Goal: Complete application form: Complete application form

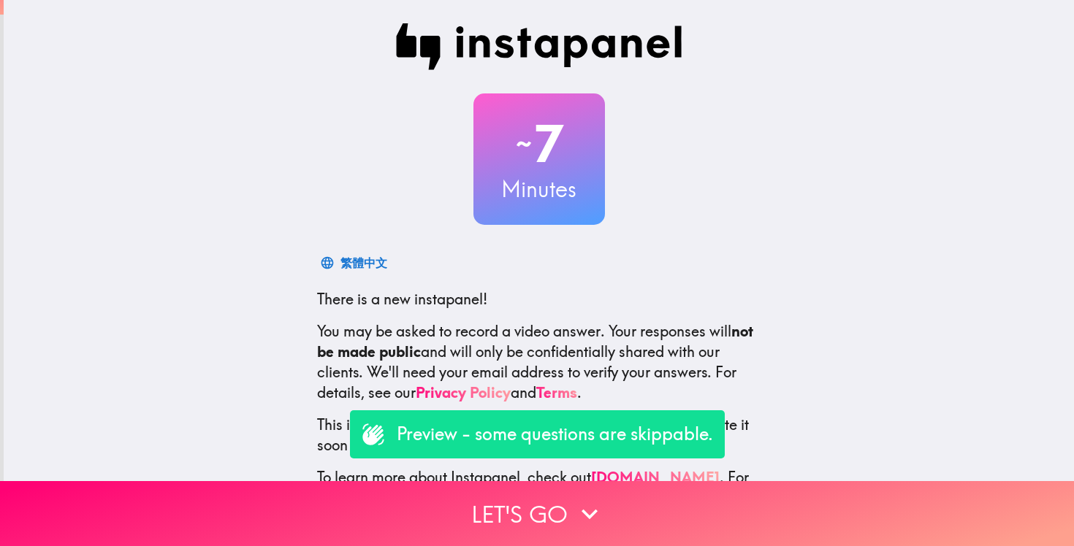
click at [549, 436] on p "Preview - some questions are skippable." at bounding box center [555, 434] width 316 height 25
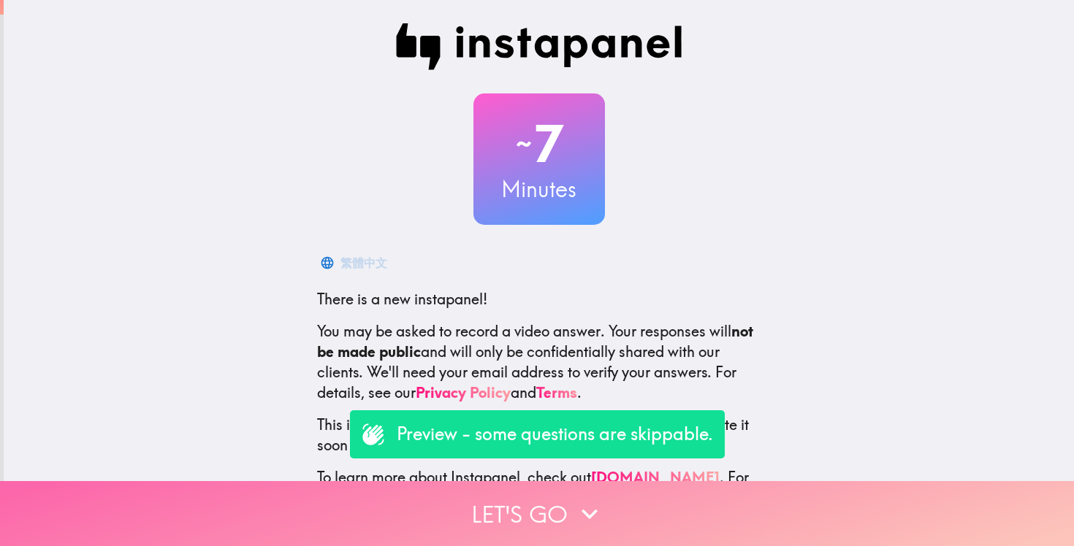
click at [551, 502] on button "Let's go" at bounding box center [537, 513] width 1074 height 65
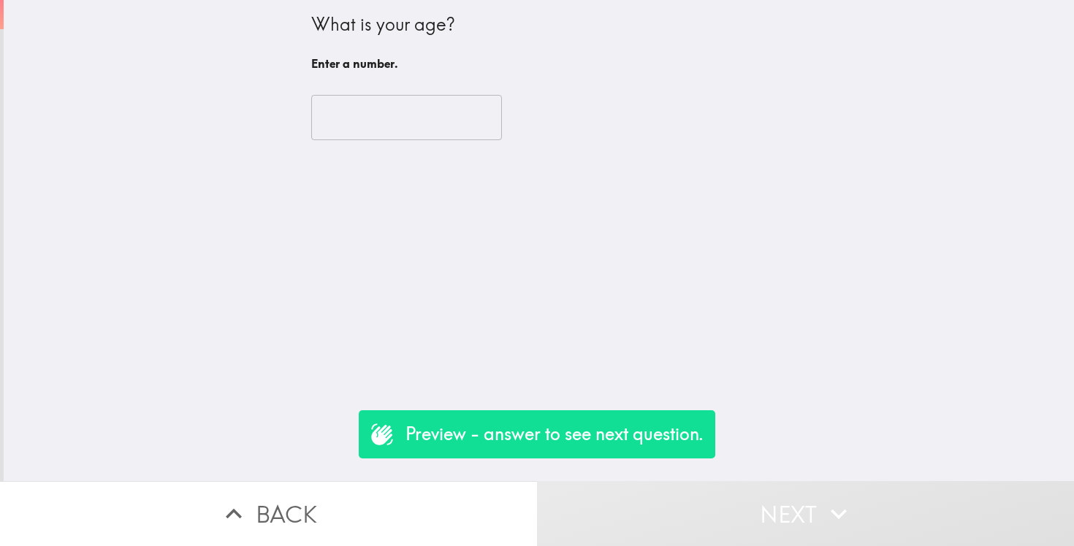
click at [379, 117] on input "number" at bounding box center [406, 117] width 191 height 45
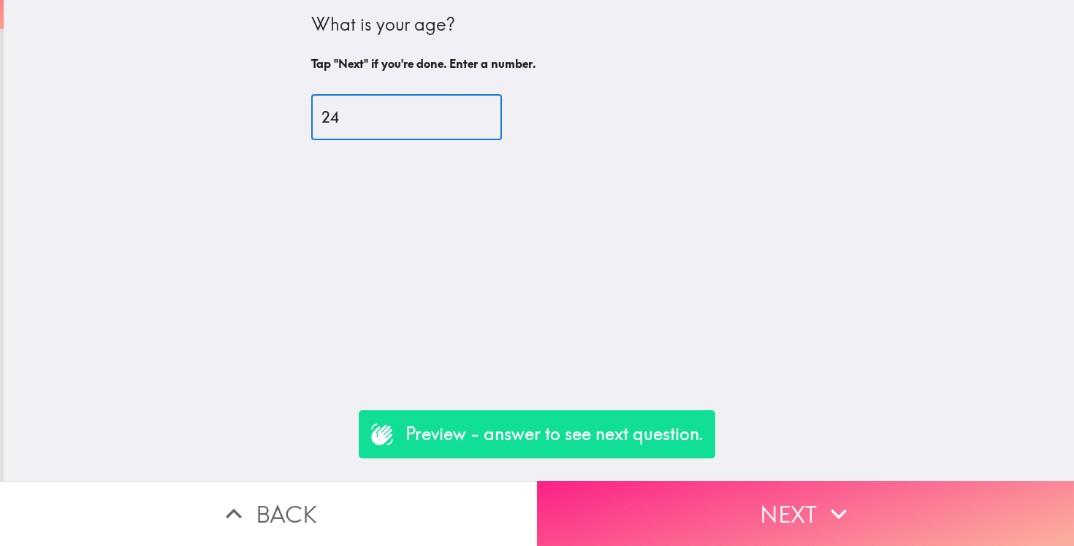
type input "24"
click at [668, 530] on button "Next" at bounding box center [805, 513] width 537 height 65
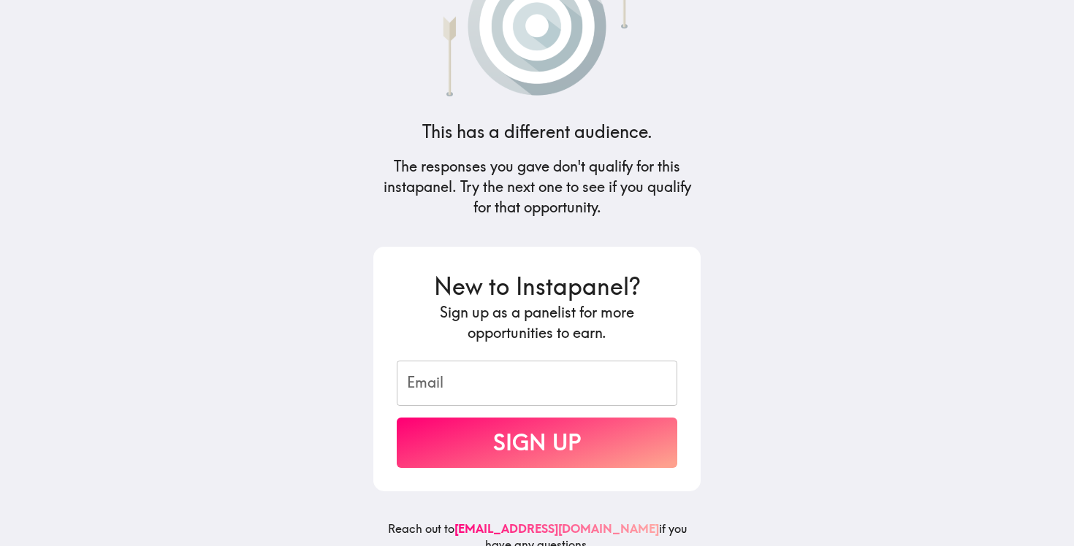
scroll to position [88, 0]
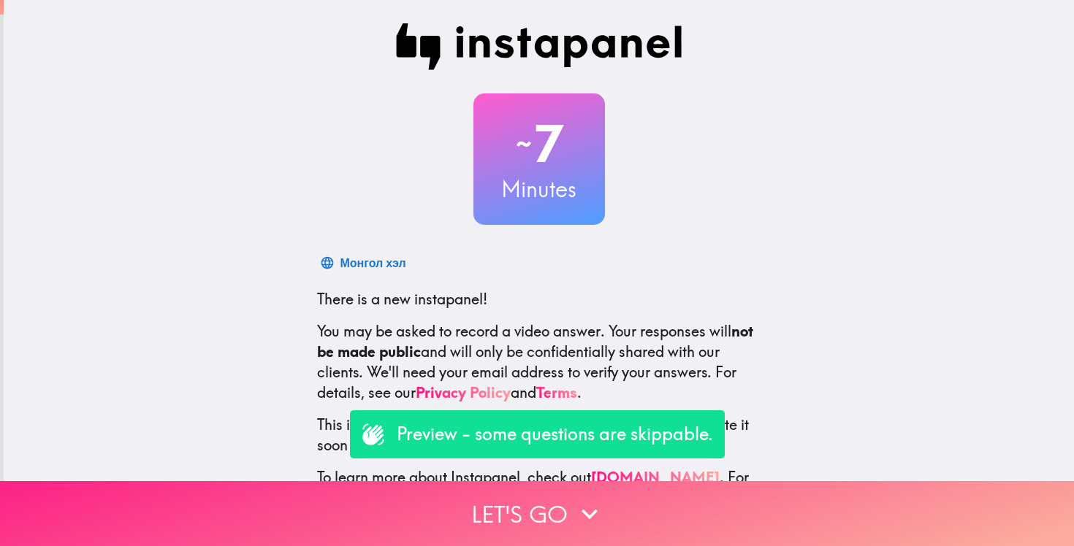
click at [601, 512] on icon "button" at bounding box center [589, 514] width 32 height 32
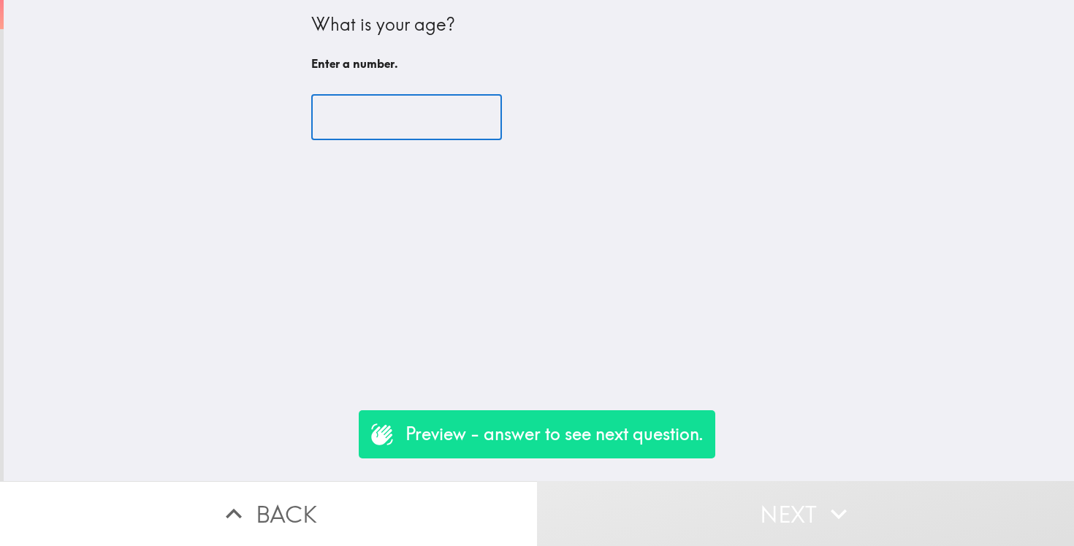
click at [451, 137] on input "number" at bounding box center [406, 117] width 191 height 45
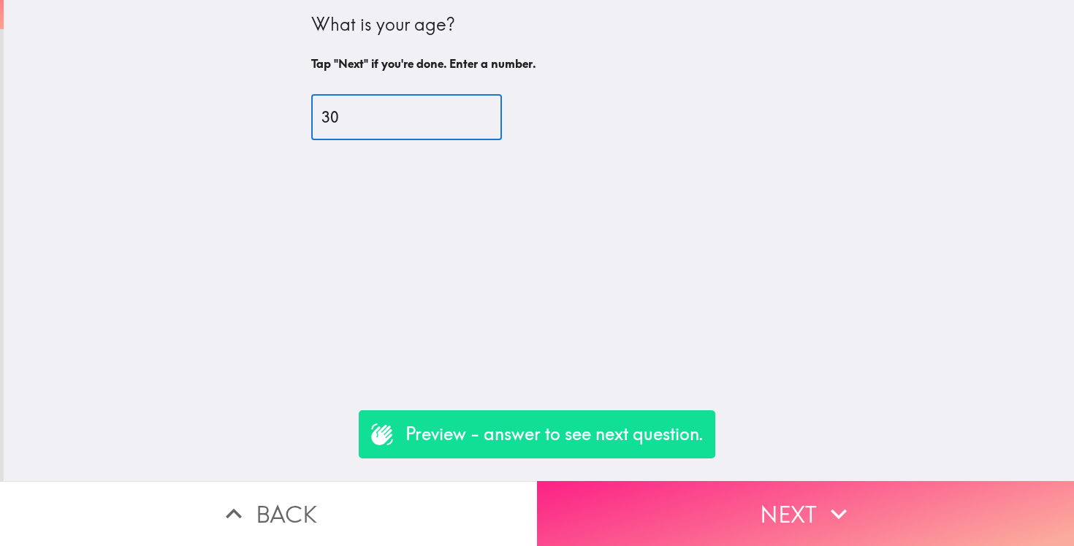
type input "30"
click at [665, 500] on button "Next" at bounding box center [805, 513] width 537 height 65
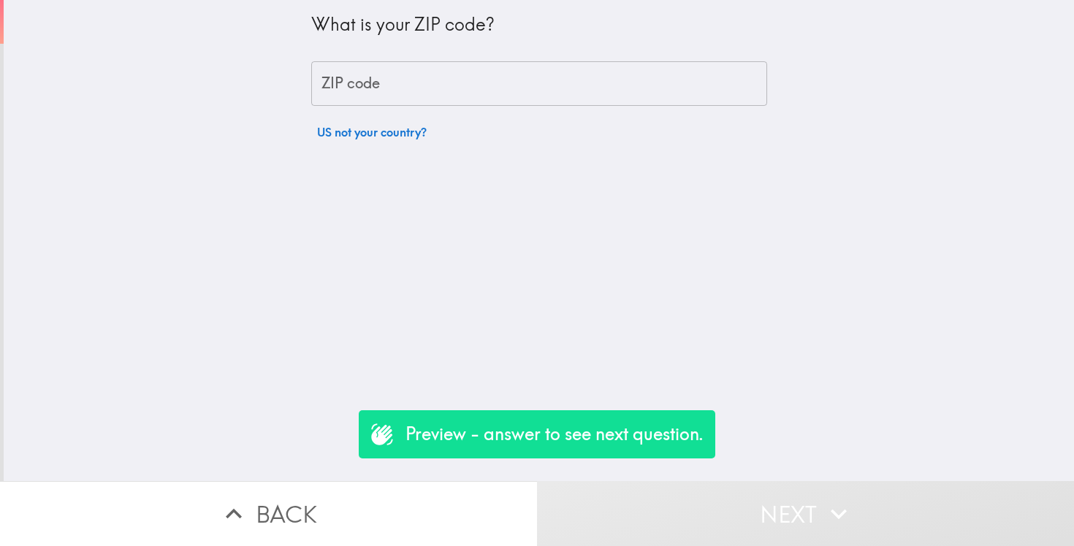
click at [503, 90] on input "ZIP code" at bounding box center [539, 83] width 456 height 45
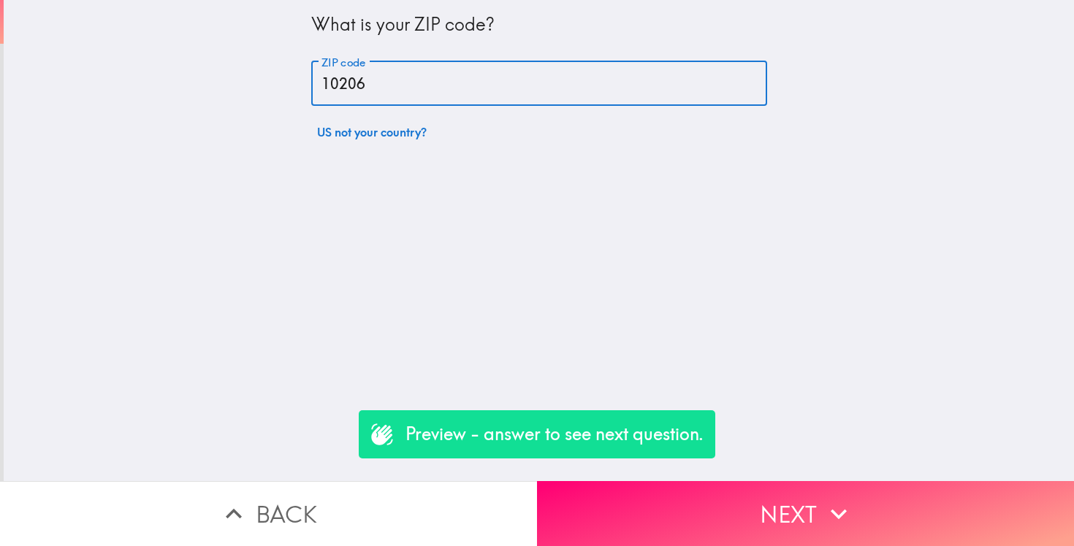
click at [341, 86] on input "10206" at bounding box center [539, 83] width 456 height 45
paste input "84057"
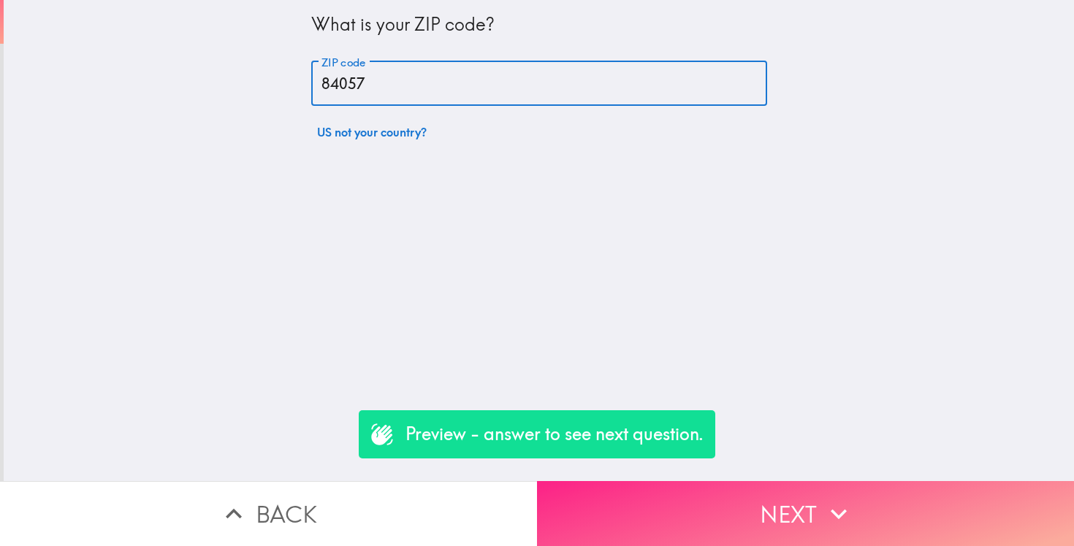
type input "84057"
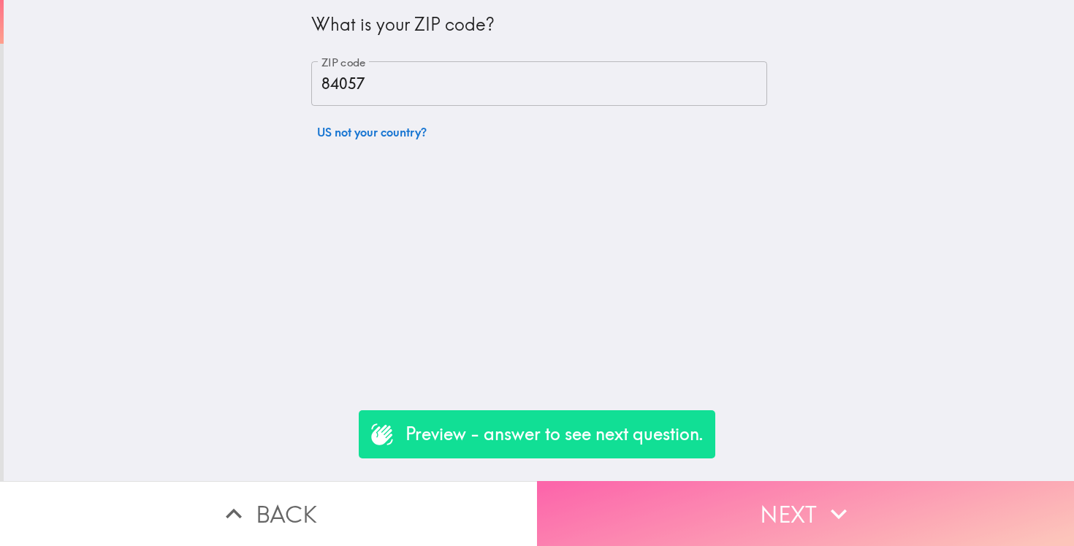
click at [665, 519] on button "Next" at bounding box center [805, 513] width 537 height 65
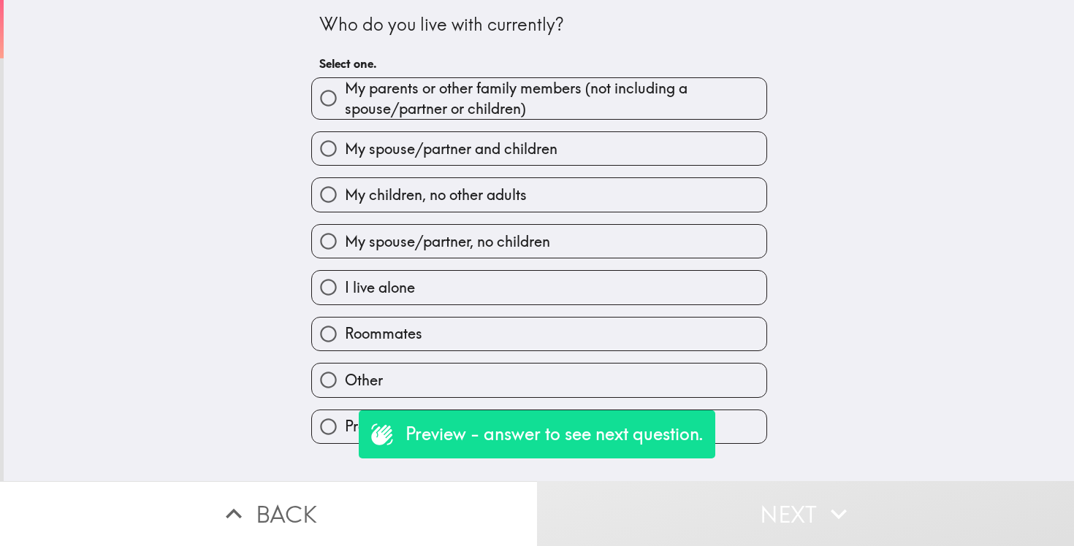
click at [515, 155] on span "My spouse/partner and children" at bounding box center [451, 149] width 213 height 20
click at [345, 155] on input "My spouse/partner and children" at bounding box center [328, 148] width 33 height 33
radio input "true"
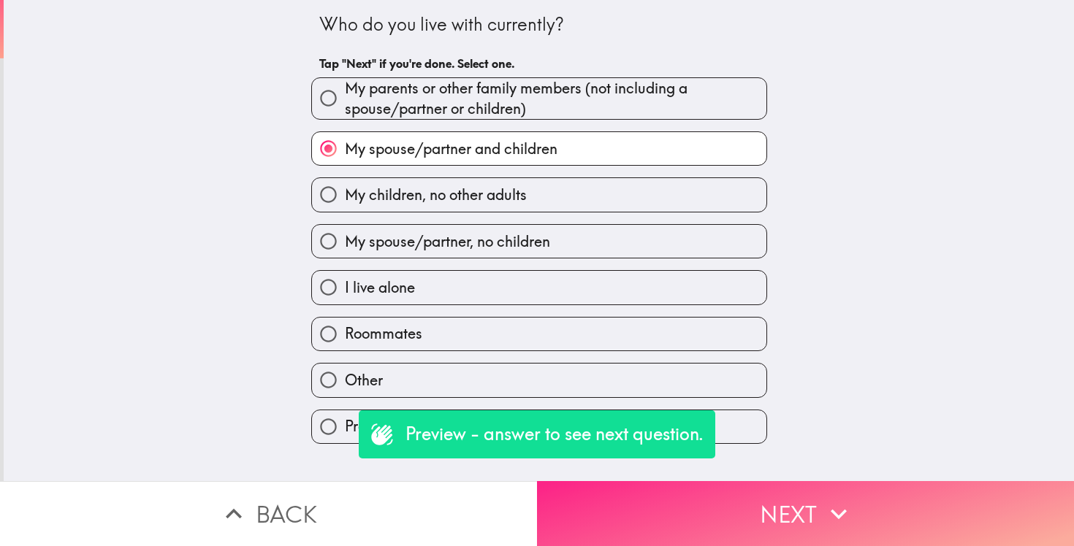
click at [634, 505] on button "Next" at bounding box center [805, 513] width 537 height 65
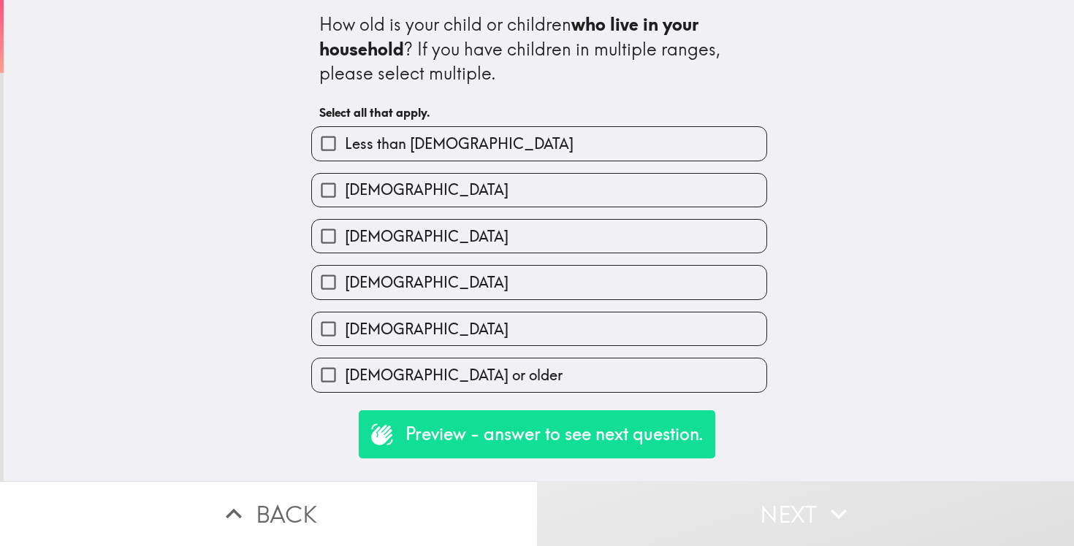
click at [570, 280] on label "10-14 years old" at bounding box center [539, 282] width 454 height 33
click at [345, 280] on input "10-14 years old" at bounding box center [328, 282] width 33 height 33
checkbox input "true"
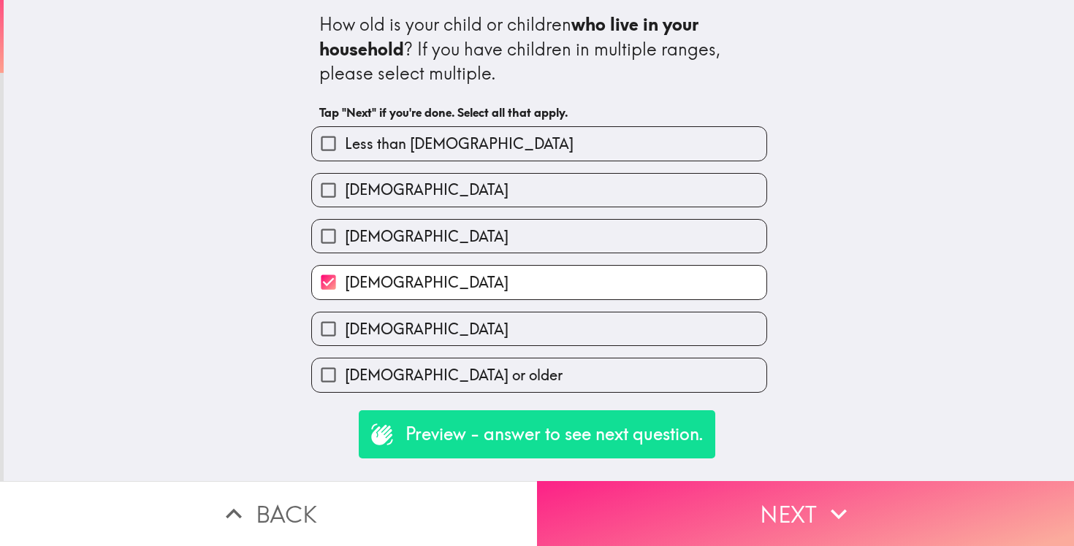
click at [660, 514] on button "Next" at bounding box center [805, 513] width 537 height 65
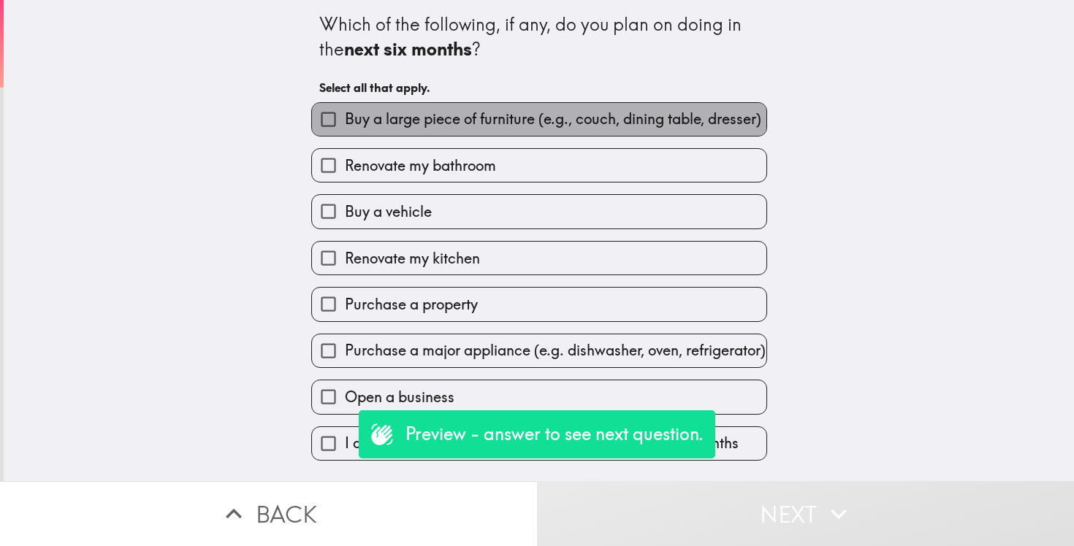
click at [578, 121] on span "Buy a large piece of furniture (e.g., couch, dining table, dresser)" at bounding box center [553, 119] width 416 height 20
click at [345, 121] on input "Buy a large piece of furniture (e.g., couch, dining table, dresser)" at bounding box center [328, 119] width 33 height 33
checkbox input "true"
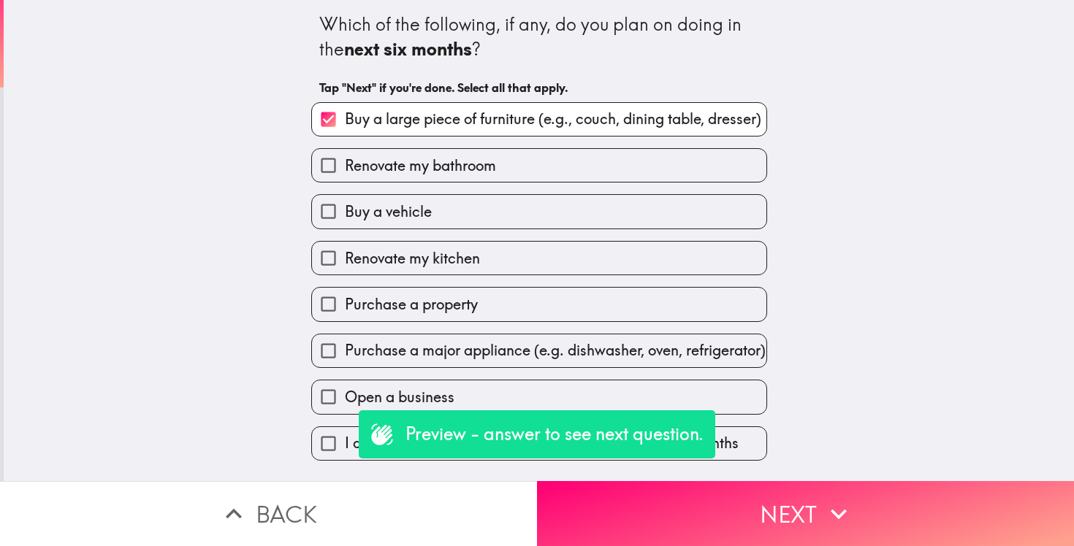
click at [503, 163] on label "Renovate my bathroom" at bounding box center [539, 165] width 454 height 33
click at [345, 163] on input "Renovate my bathroom" at bounding box center [328, 165] width 33 height 33
checkbox input "true"
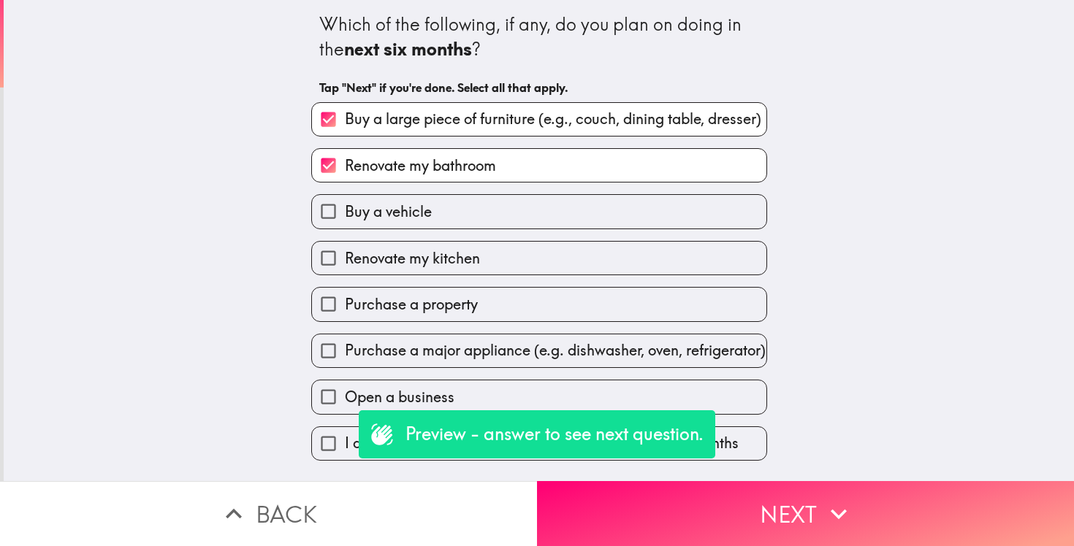
click at [441, 360] on span "Purchase a major appliance (e.g. dishwasher, oven, refrigerator)" at bounding box center [555, 350] width 421 height 20
click at [345, 360] on input "Purchase a major appliance (e.g. dishwasher, oven, refrigerator)" at bounding box center [328, 351] width 33 height 33
checkbox input "true"
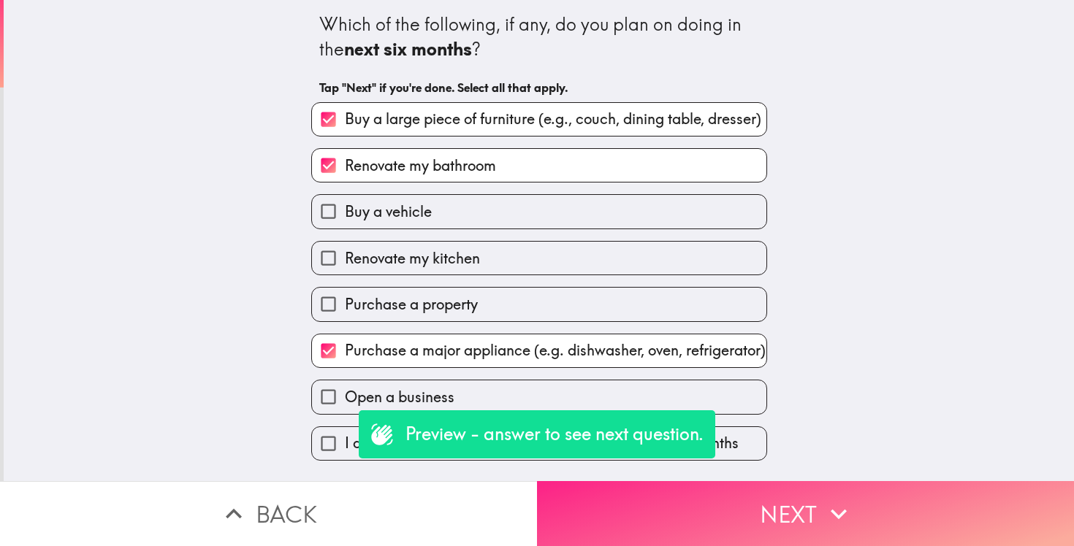
click at [740, 519] on button "Next" at bounding box center [805, 513] width 537 height 65
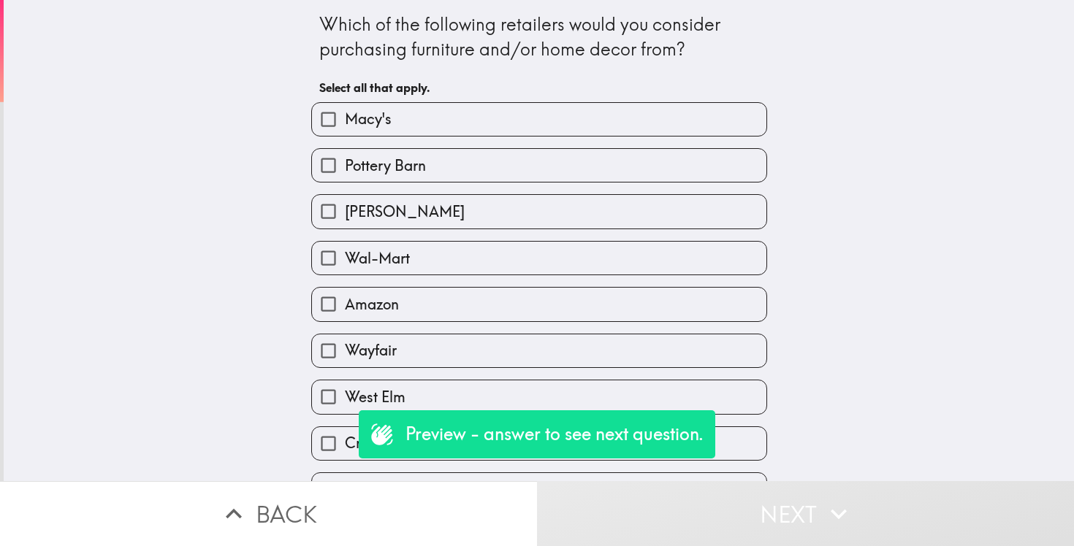
click at [538, 254] on label "Wal-Mart" at bounding box center [539, 258] width 454 height 33
click at [345, 254] on input "Wal-Mart" at bounding box center [328, 258] width 33 height 33
checkbox input "true"
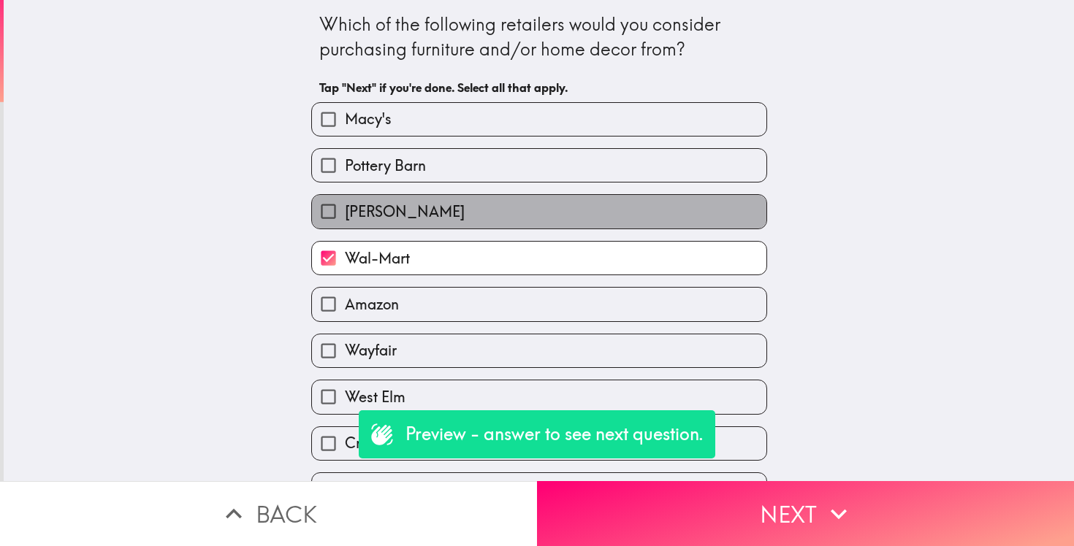
click at [503, 210] on label "Ashley Furniture" at bounding box center [539, 211] width 454 height 33
click at [345, 210] on input "Ashley Furniture" at bounding box center [328, 211] width 33 height 33
checkbox input "true"
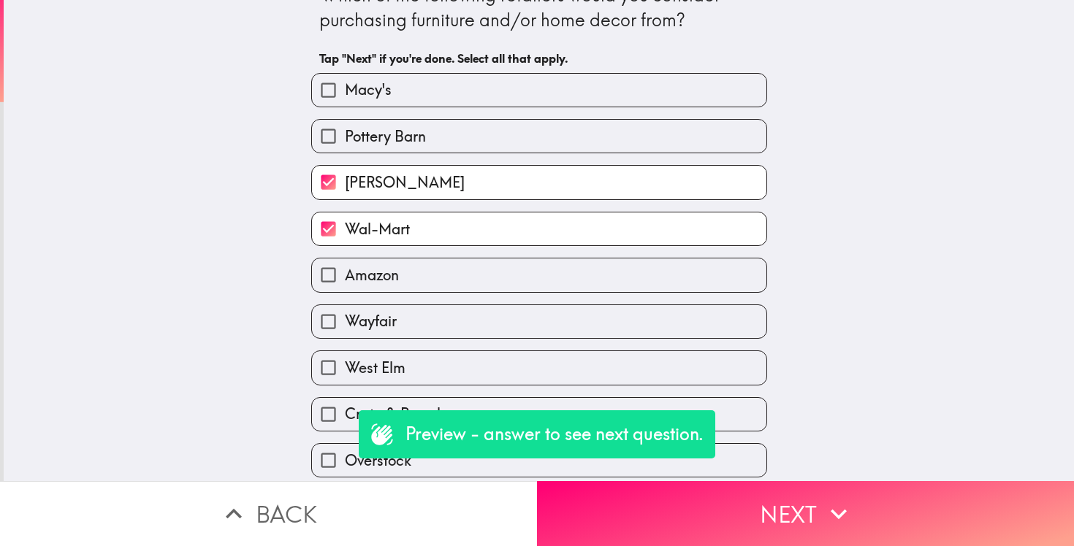
scroll to position [31, 0]
click at [463, 275] on label "Amazon" at bounding box center [539, 273] width 454 height 33
click at [345, 275] on input "Amazon" at bounding box center [328, 273] width 33 height 33
checkbox input "true"
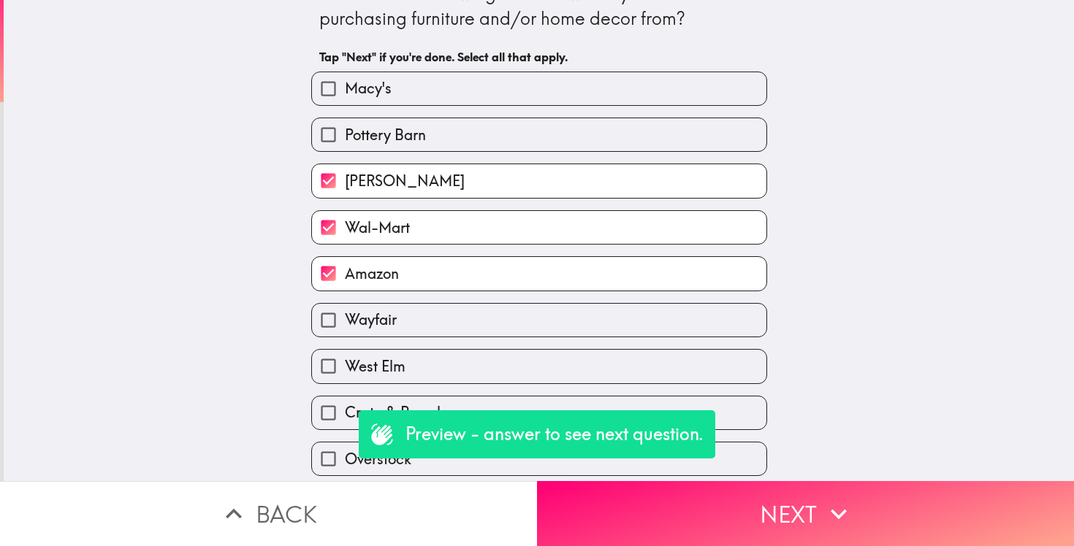
click at [450, 334] on label "Wayfair" at bounding box center [539, 320] width 454 height 33
click at [345, 334] on input "Wayfair" at bounding box center [328, 320] width 33 height 33
checkbox input "true"
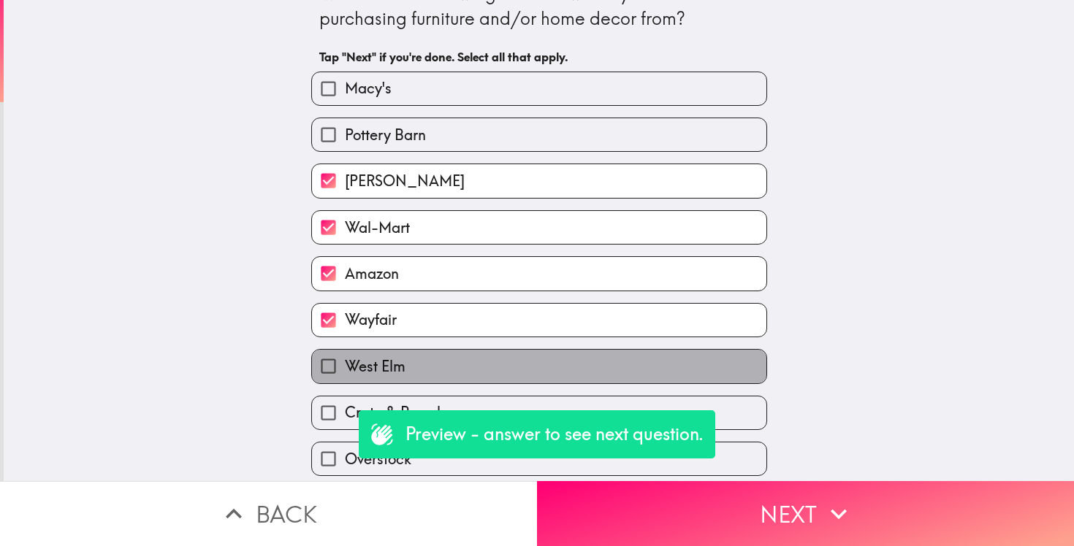
click at [444, 378] on label "West Elm" at bounding box center [539, 366] width 454 height 33
click at [345, 378] on input "West Elm" at bounding box center [328, 366] width 33 height 33
checkbox input "true"
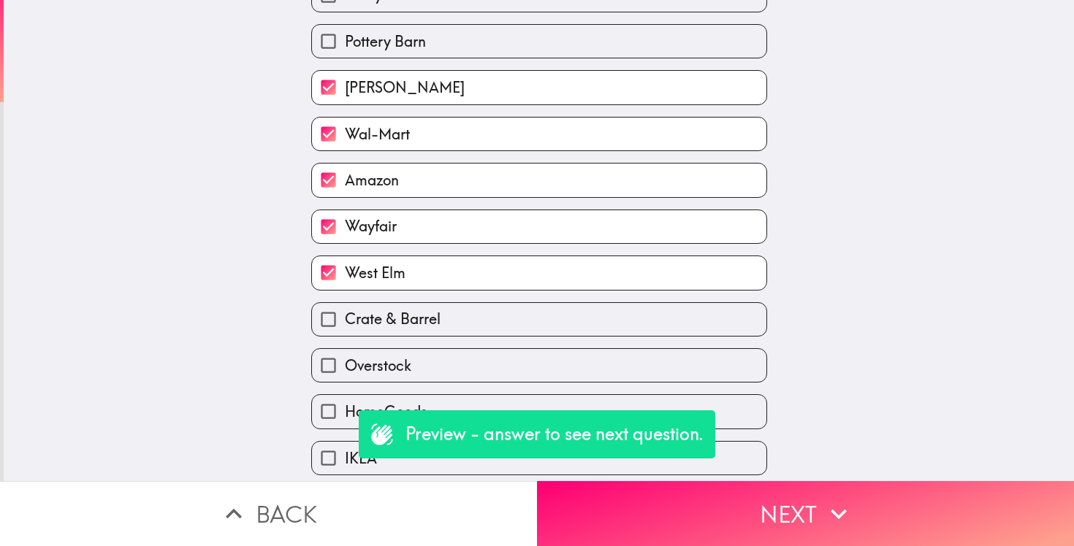
click at [444, 329] on label "Crate & Barrel" at bounding box center [539, 319] width 454 height 33
click at [345, 329] on input "Crate & Barrel" at bounding box center [328, 319] width 33 height 33
checkbox input "true"
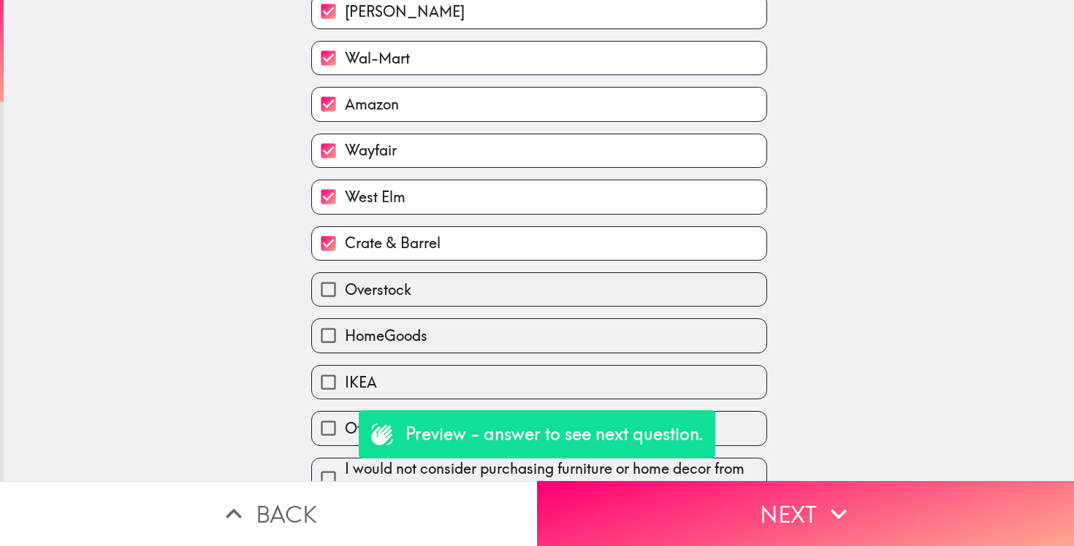
scroll to position [228, 0]
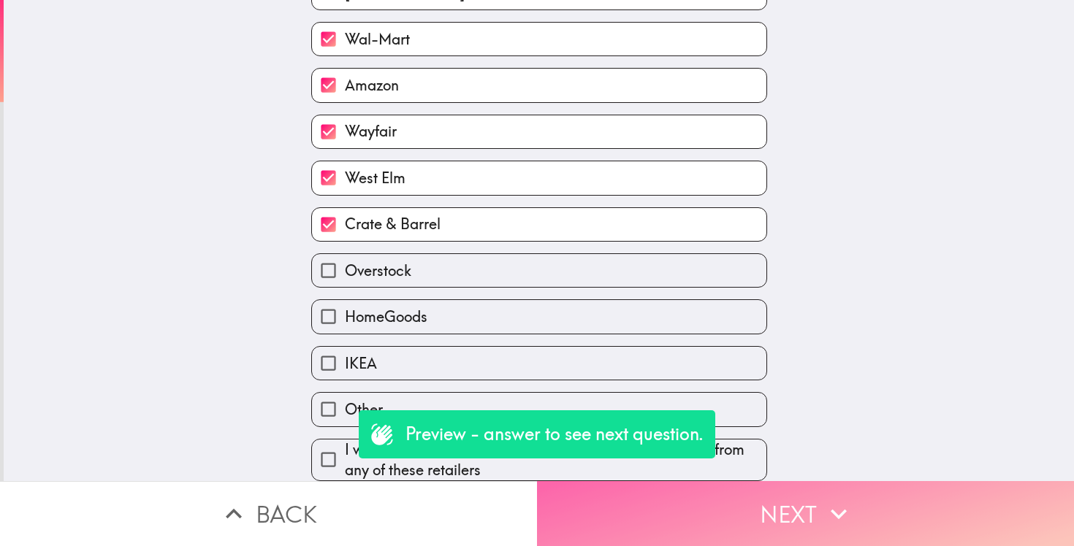
click at [720, 511] on button "Next" at bounding box center [805, 513] width 537 height 65
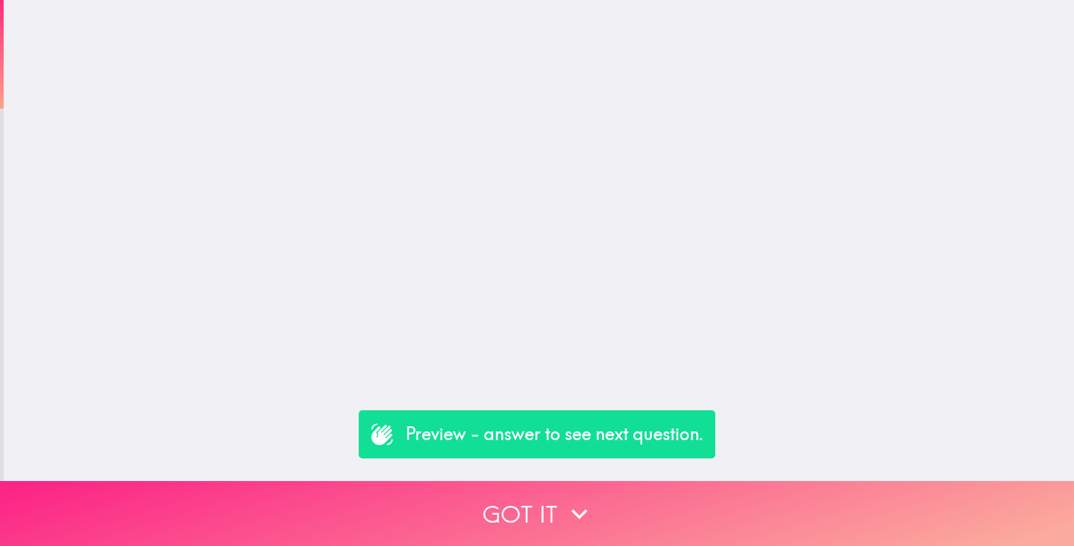
scroll to position [0, 0]
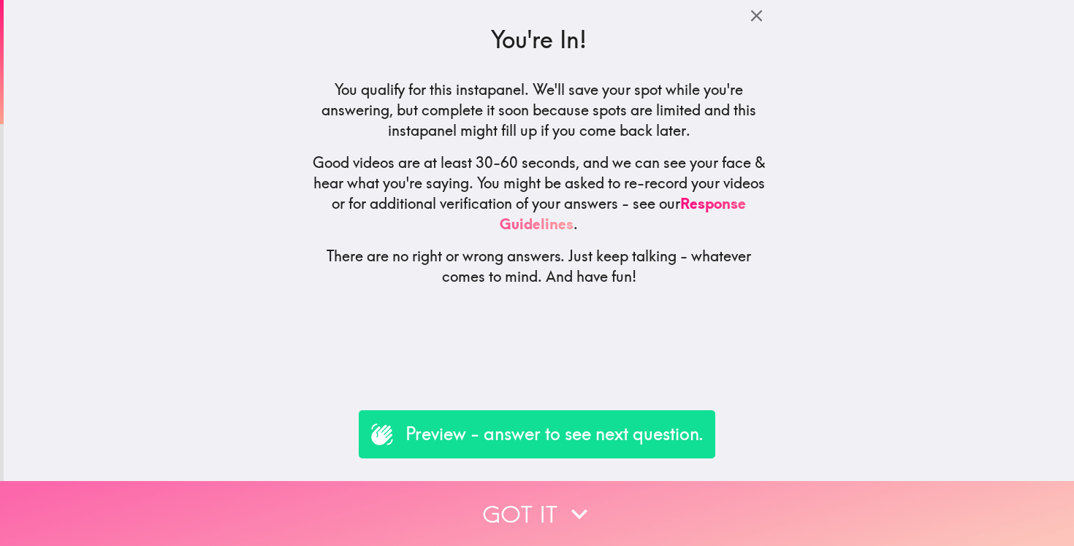
click at [528, 510] on button "Got it" at bounding box center [537, 513] width 1074 height 65
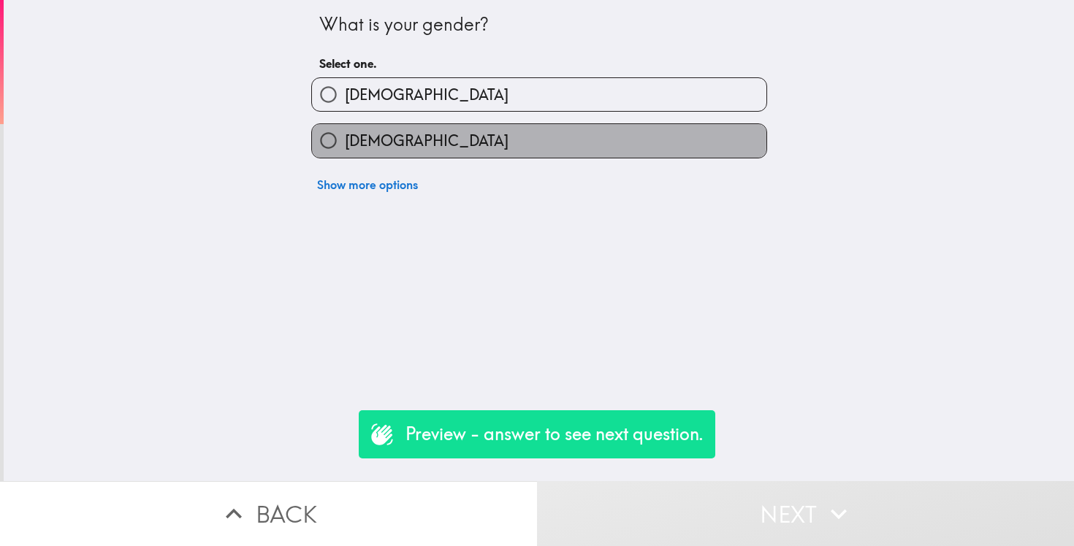
click at [438, 140] on label "Female" at bounding box center [539, 140] width 454 height 33
click at [345, 140] on input "Female" at bounding box center [328, 140] width 33 height 33
radio input "true"
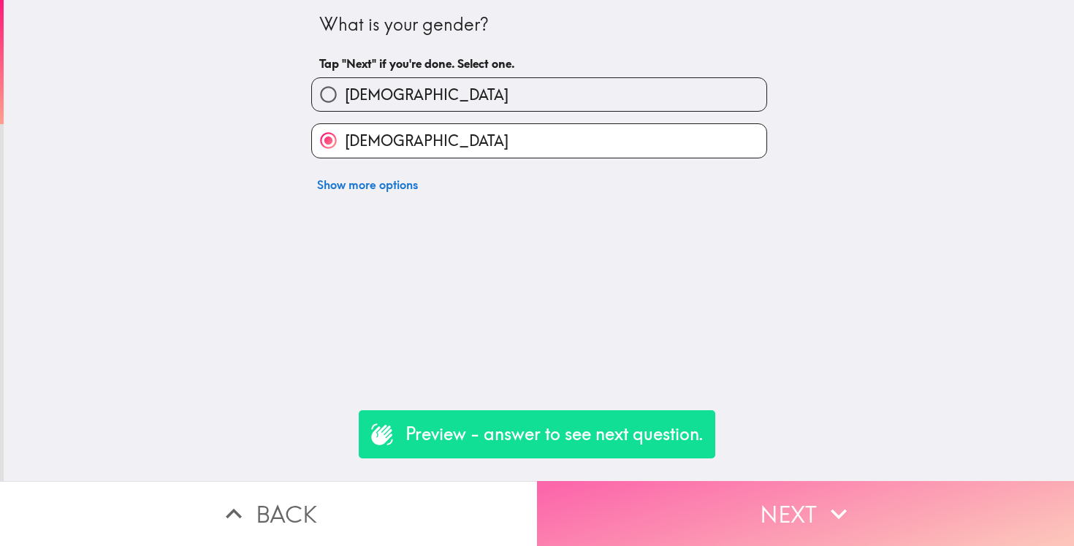
click at [680, 516] on button "Next" at bounding box center [805, 513] width 537 height 65
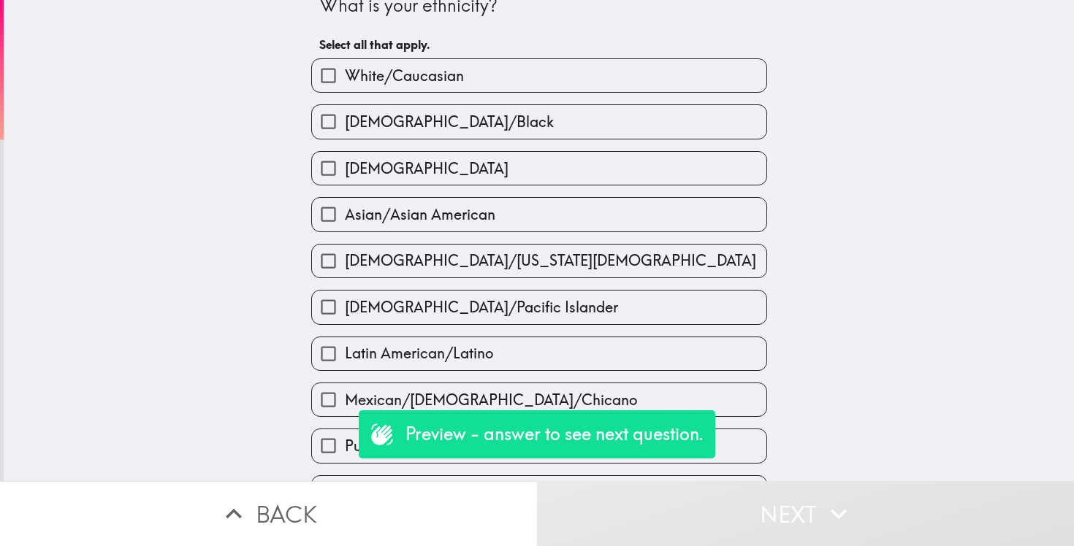
scroll to position [20, 0]
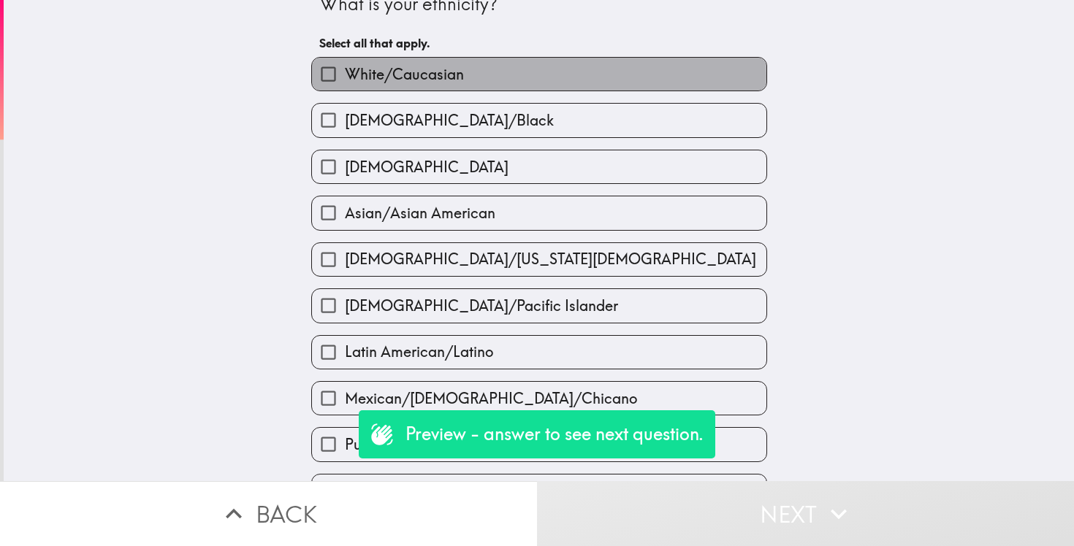
click at [516, 76] on label "White/Caucasian" at bounding box center [539, 74] width 454 height 33
click at [345, 76] on input "White/Caucasian" at bounding box center [328, 74] width 33 height 33
checkbox input "true"
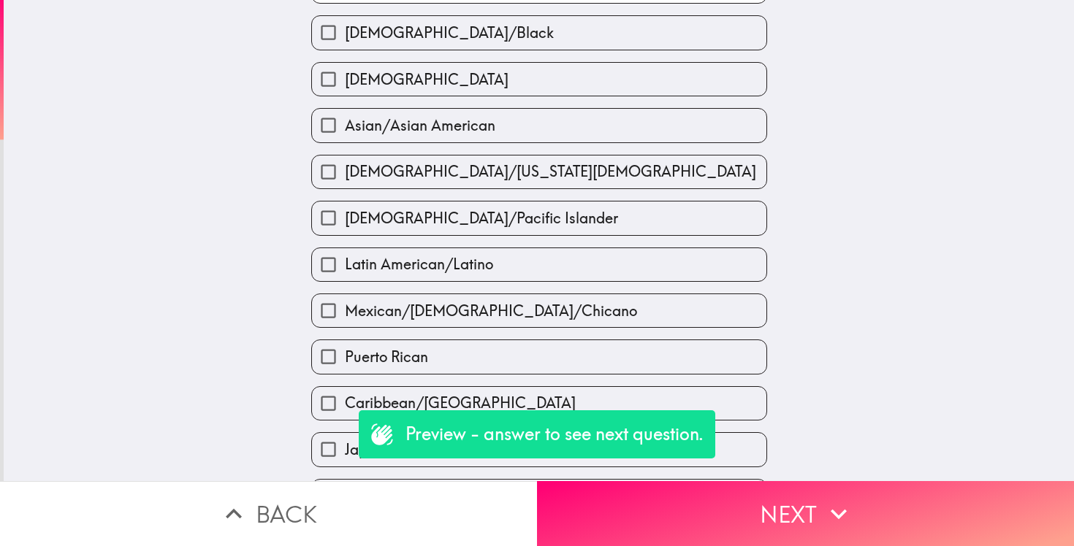
scroll to position [131, 0]
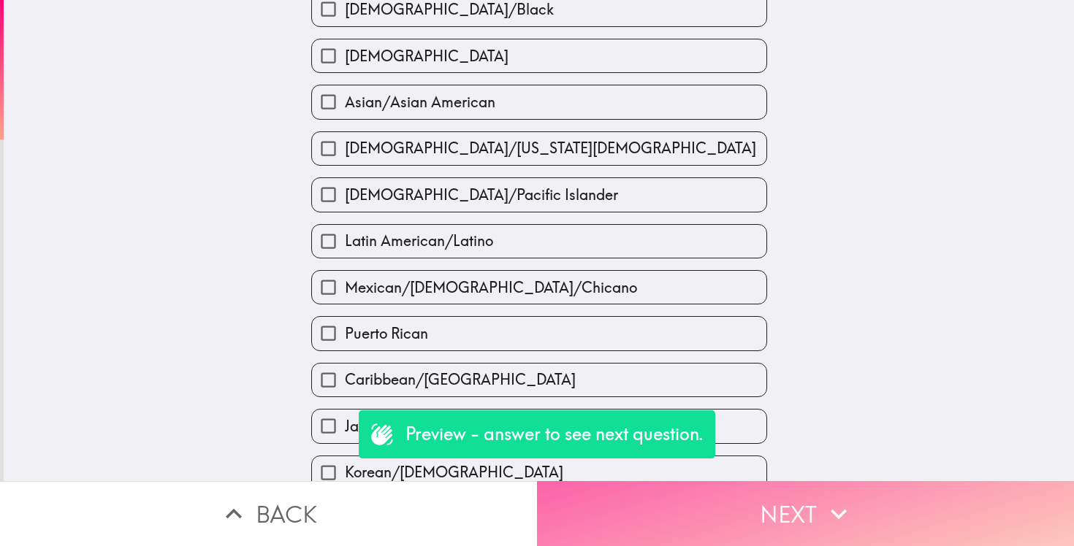
click at [799, 516] on button "Next" at bounding box center [805, 513] width 537 height 65
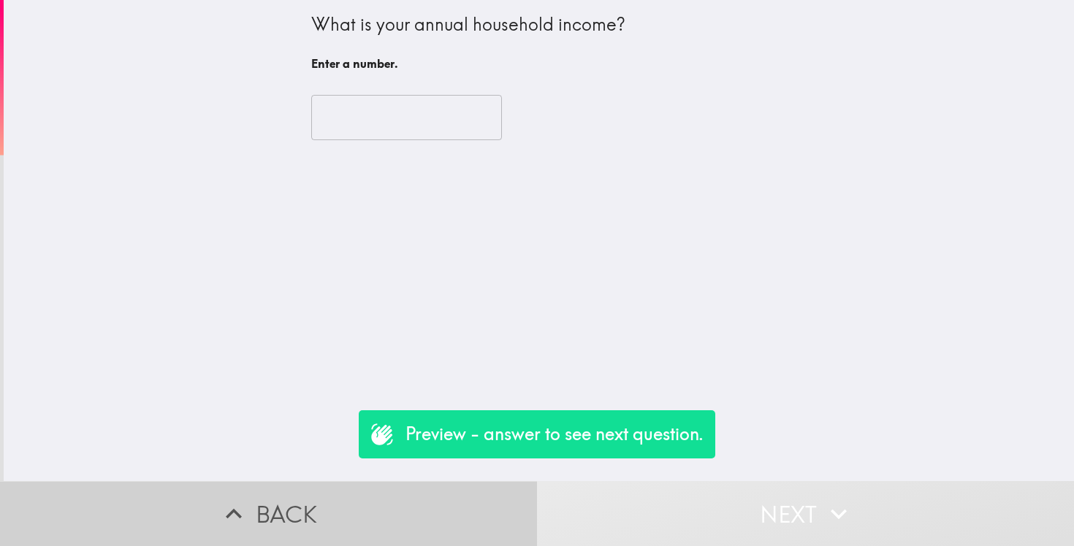
click at [316, 498] on button "Back" at bounding box center [268, 513] width 537 height 65
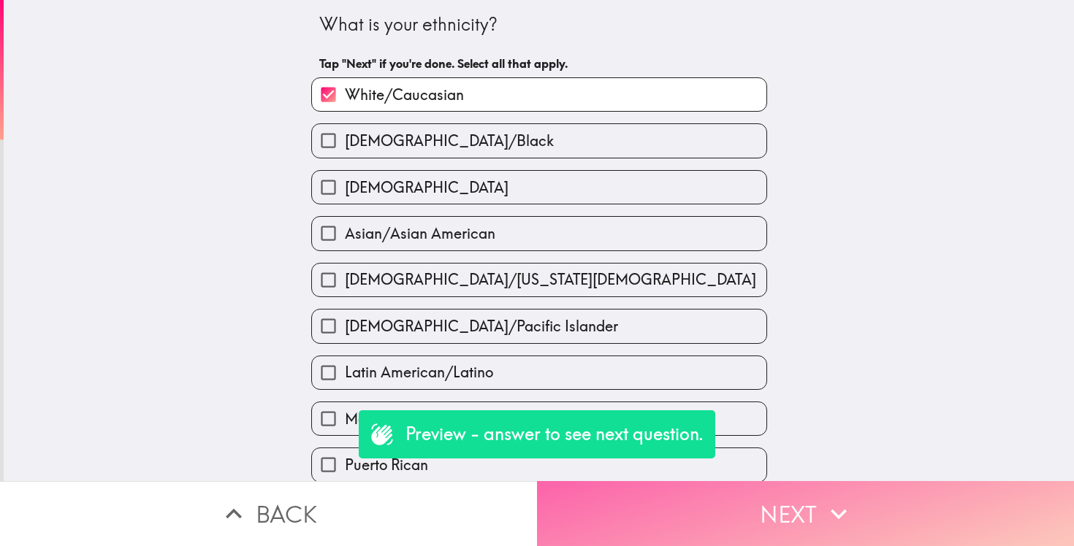
click at [772, 517] on button "Next" at bounding box center [805, 513] width 537 height 65
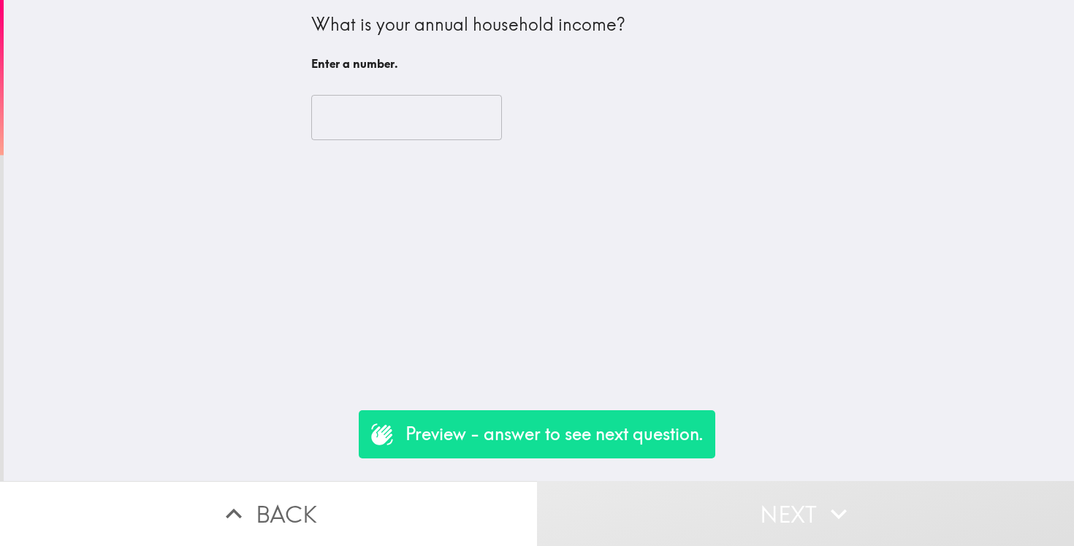
click at [443, 112] on input "number" at bounding box center [406, 117] width 191 height 45
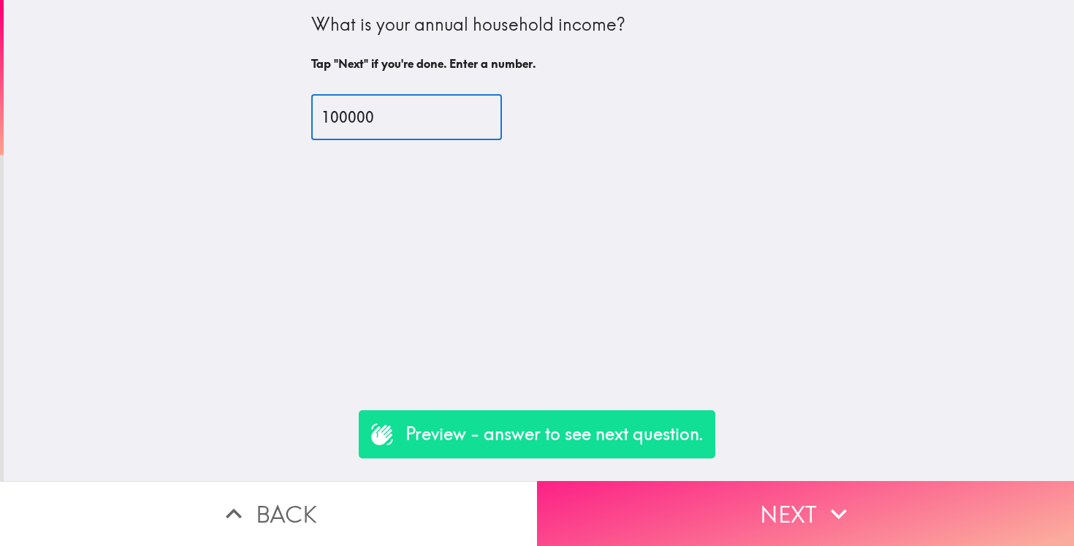
type input "100000"
click at [757, 515] on button "Next" at bounding box center [805, 513] width 537 height 65
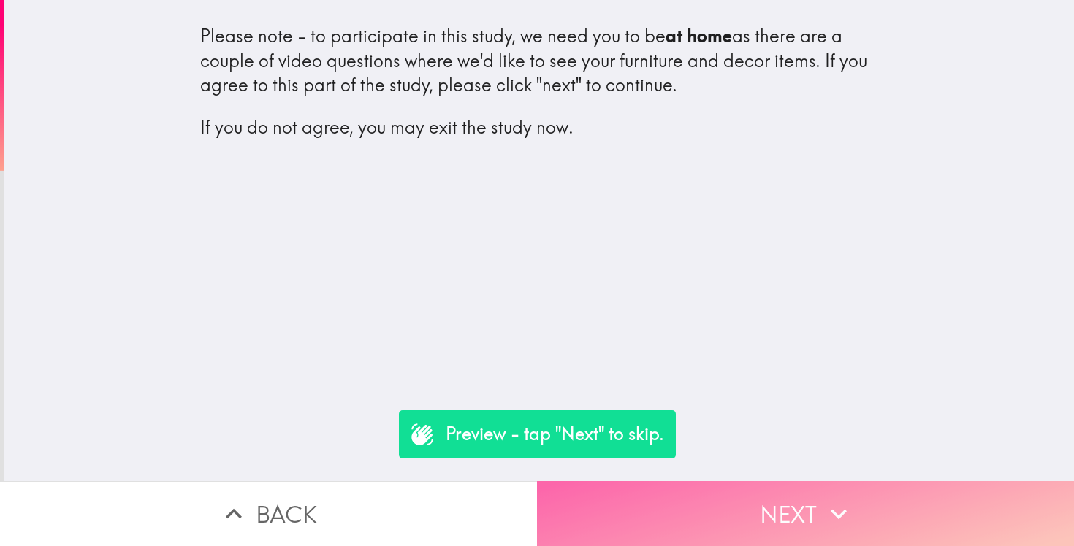
click at [757, 510] on button "Next" at bounding box center [805, 513] width 537 height 65
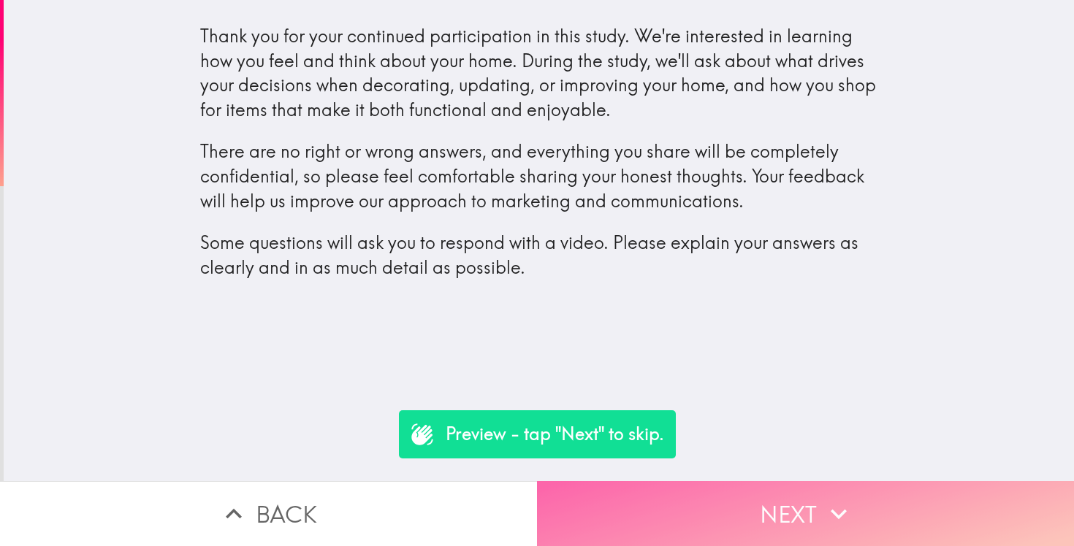
click at [826, 507] on icon "button" at bounding box center [838, 514] width 32 height 32
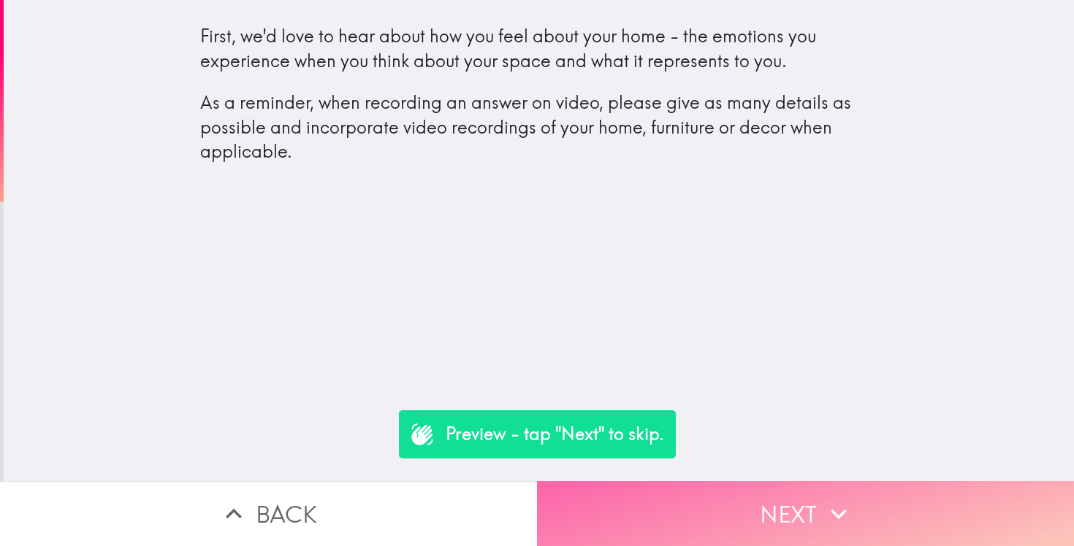
click at [757, 508] on button "Next" at bounding box center [805, 513] width 537 height 65
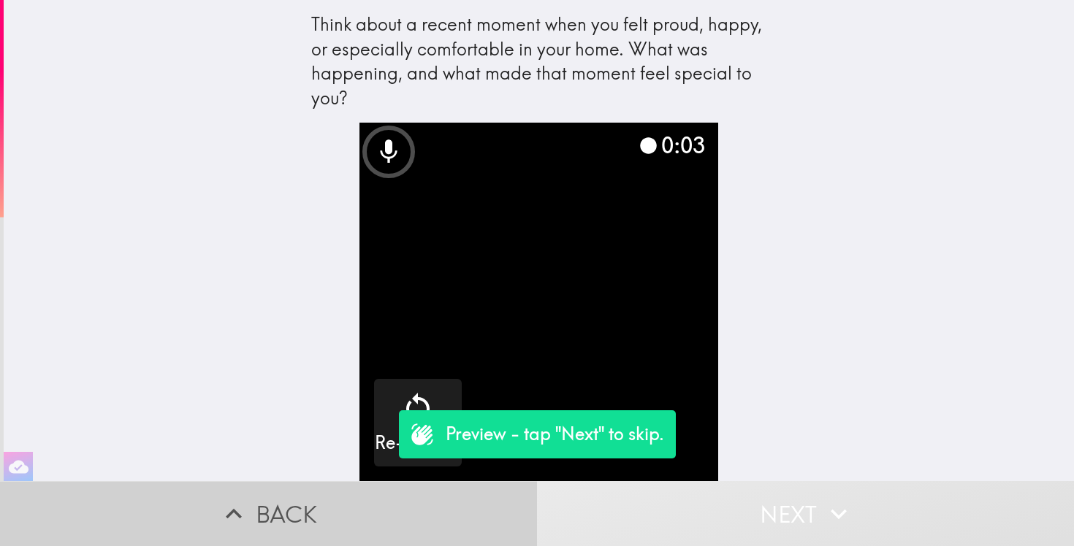
click at [280, 529] on button "Back" at bounding box center [268, 513] width 537 height 65
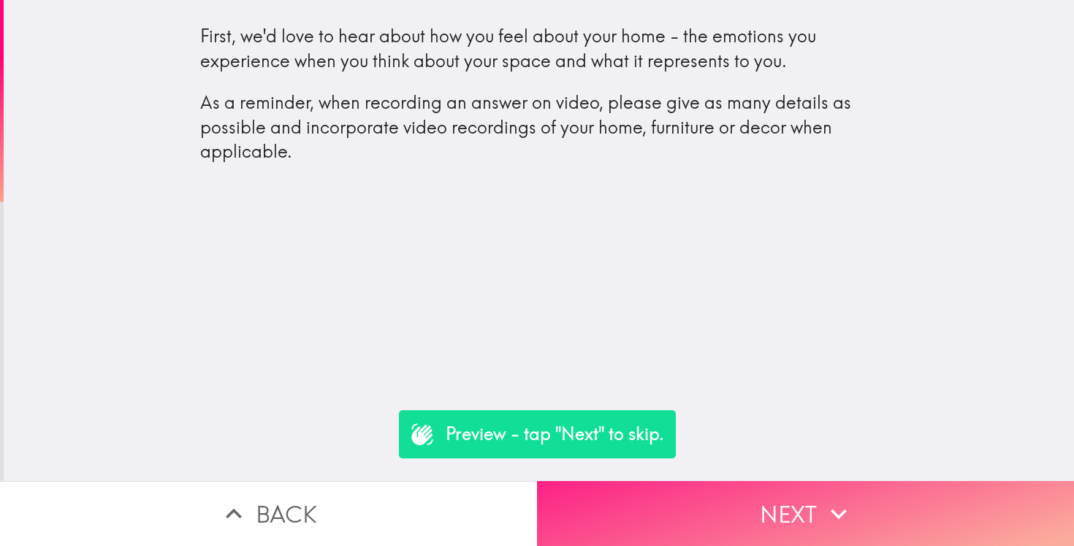
click at [704, 530] on button "Next" at bounding box center [805, 513] width 537 height 65
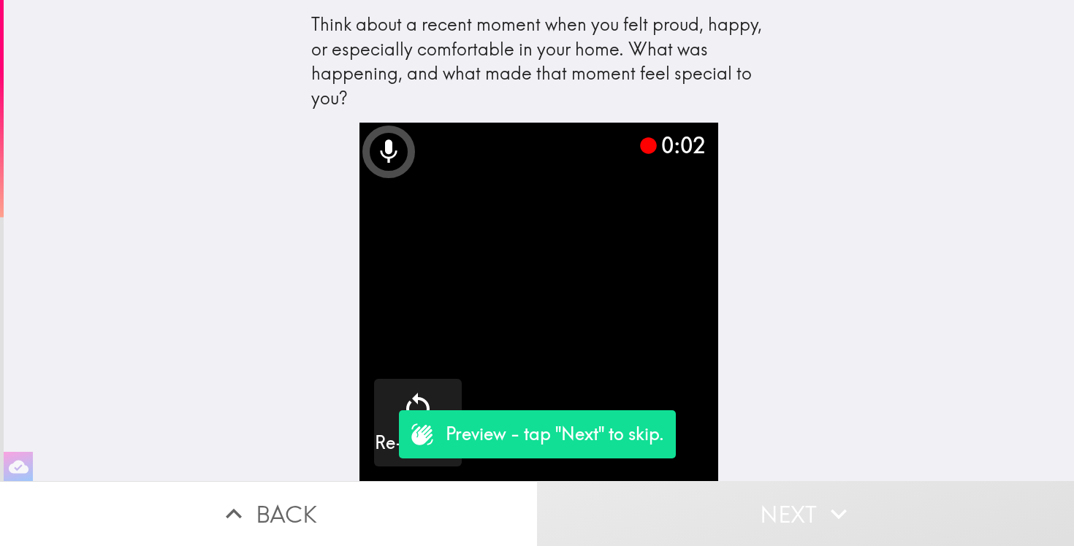
click at [646, 279] on video "button" at bounding box center [538, 302] width 359 height 359
click at [388, 153] on icon at bounding box center [389, 151] width 17 height 23
click at [484, 432] on p "Preview - tap "Next" to skip." at bounding box center [555, 434] width 218 height 25
click at [571, 436] on p "Preview - tap "Next" to skip." at bounding box center [555, 434] width 218 height 25
click at [621, 351] on video "button" at bounding box center [538, 302] width 359 height 359
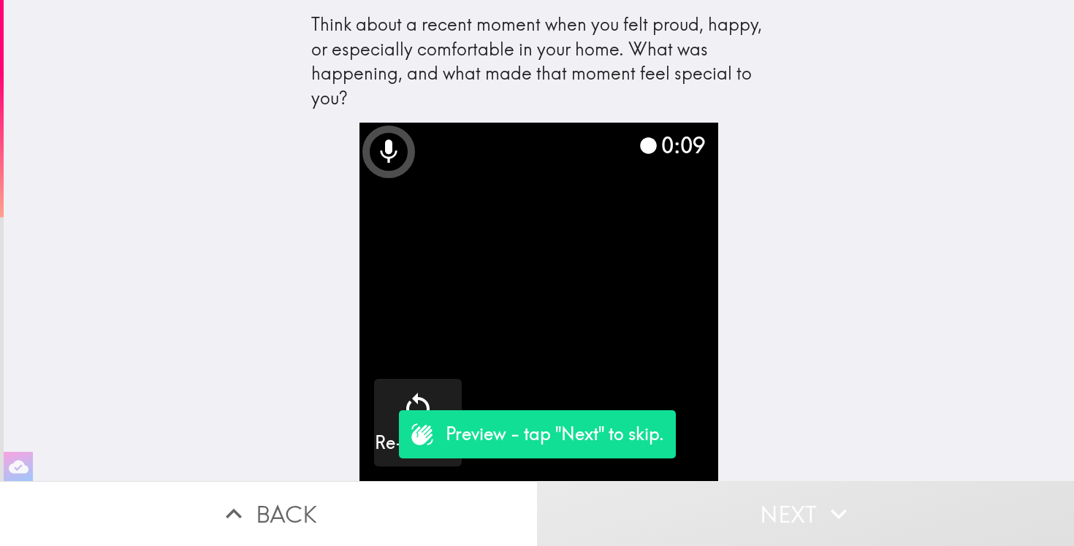
click at [617, 285] on video "button" at bounding box center [538, 302] width 359 height 359
click at [480, 447] on div "Preview - tap "Next" to skip." at bounding box center [537, 434] width 277 height 48
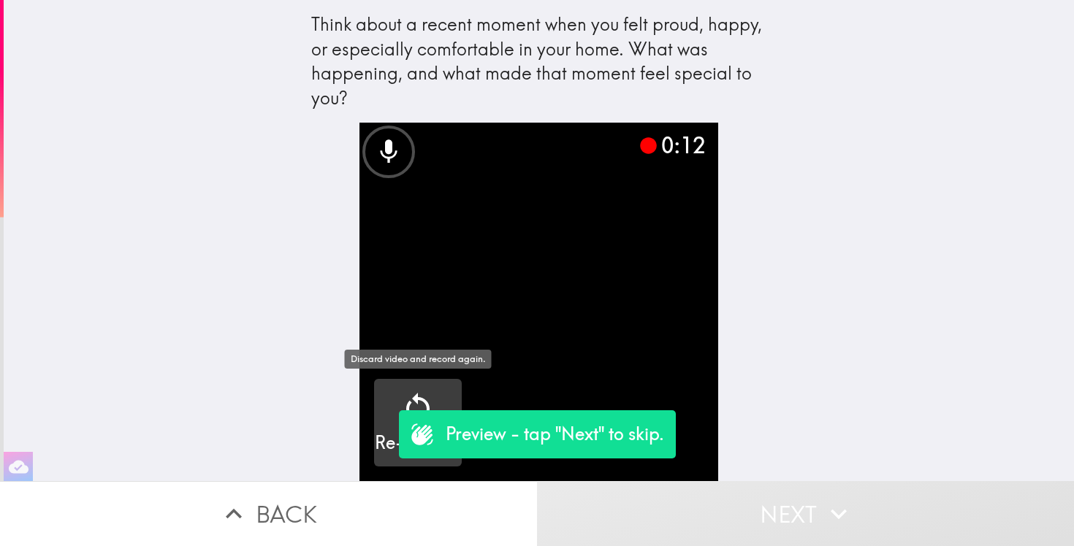
click at [402, 397] on icon "button" at bounding box center [417, 407] width 35 height 35
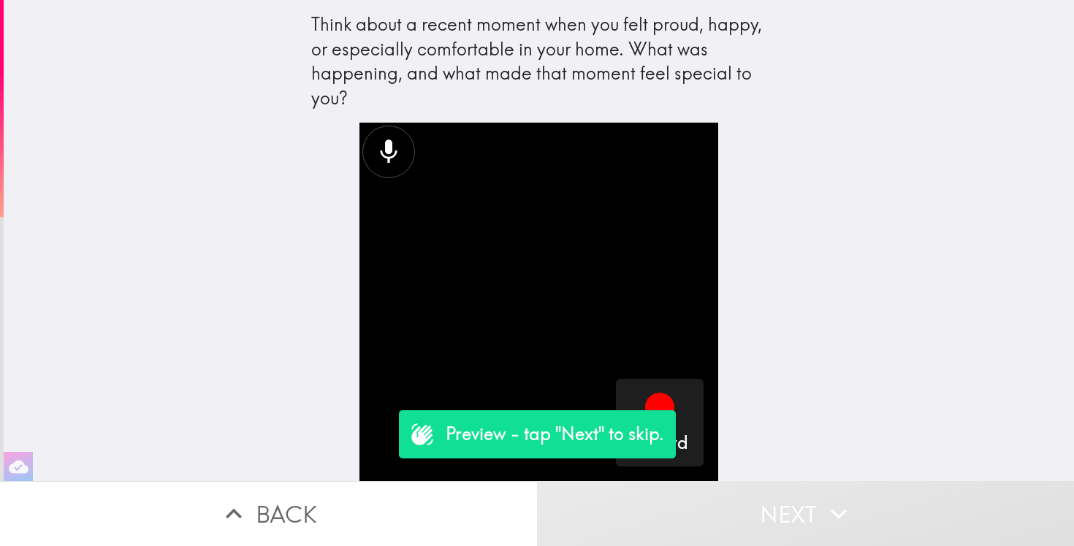
drag, startPoint x: 512, startPoint y: 423, endPoint x: 555, endPoint y: 293, distance: 137.0
click at [555, 293] on div "Think about a recent moment when you felt proud, happy, or especially comfortab…" at bounding box center [537, 273] width 1074 height 546
click at [598, 294] on video "button" at bounding box center [538, 302] width 359 height 359
click at [316, 494] on button "Back" at bounding box center [268, 513] width 537 height 65
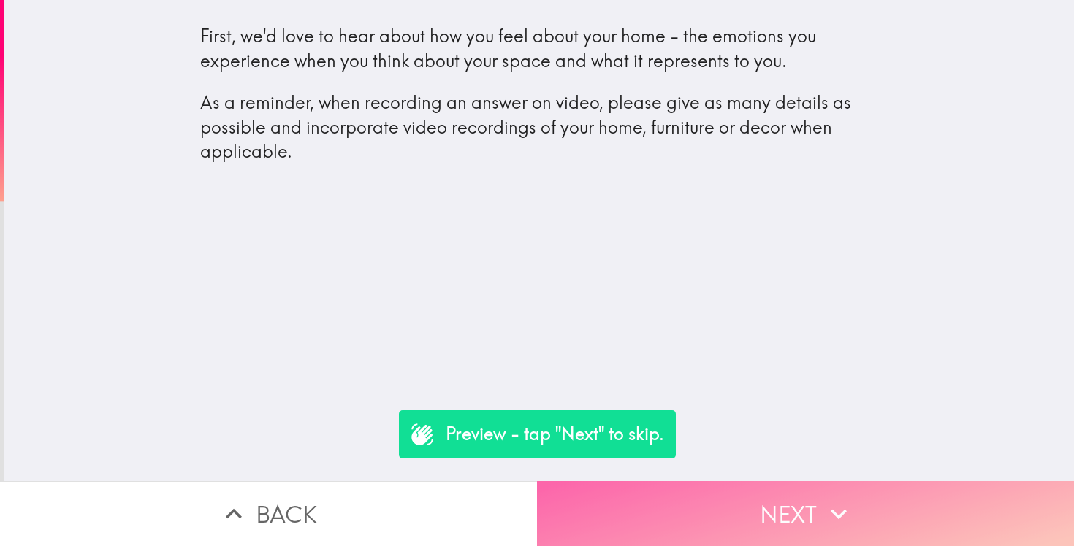
click at [683, 524] on button "Next" at bounding box center [805, 513] width 537 height 65
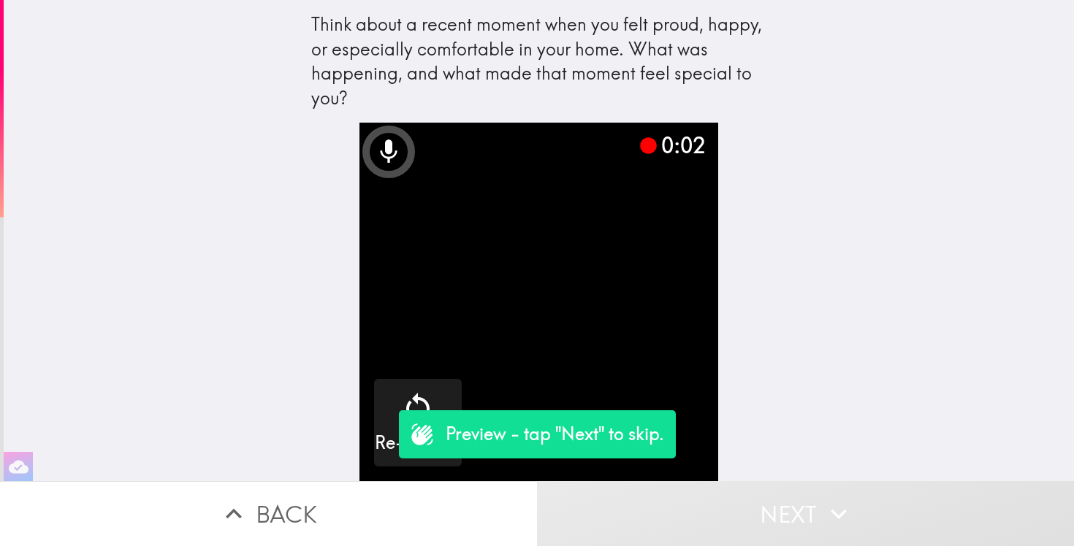
click at [538, 279] on video "button" at bounding box center [538, 302] width 359 height 359
click at [576, 253] on video "button" at bounding box center [538, 302] width 359 height 359
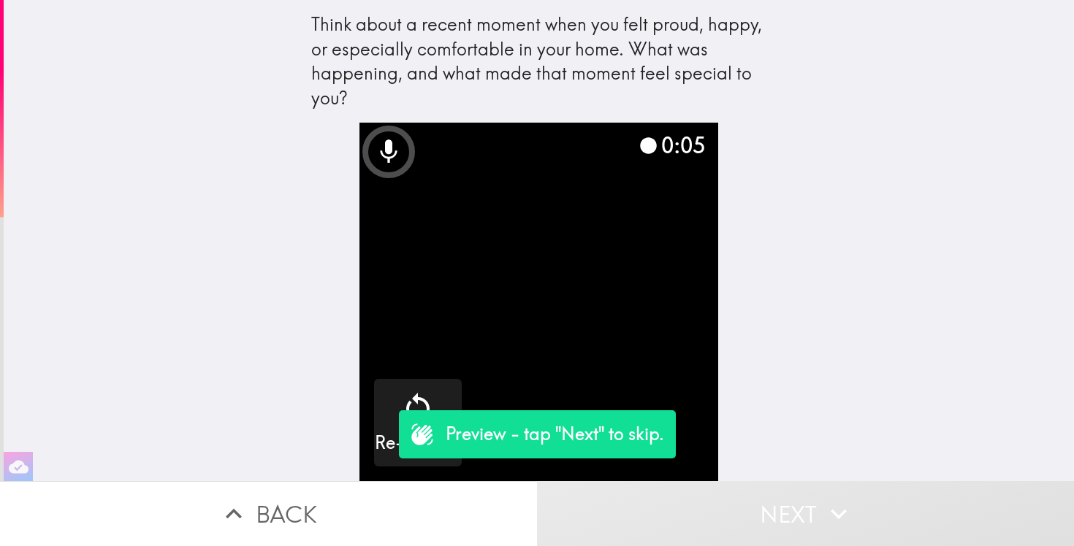
click at [576, 253] on video "button" at bounding box center [538, 302] width 359 height 359
click at [620, 356] on video "button" at bounding box center [538, 302] width 359 height 359
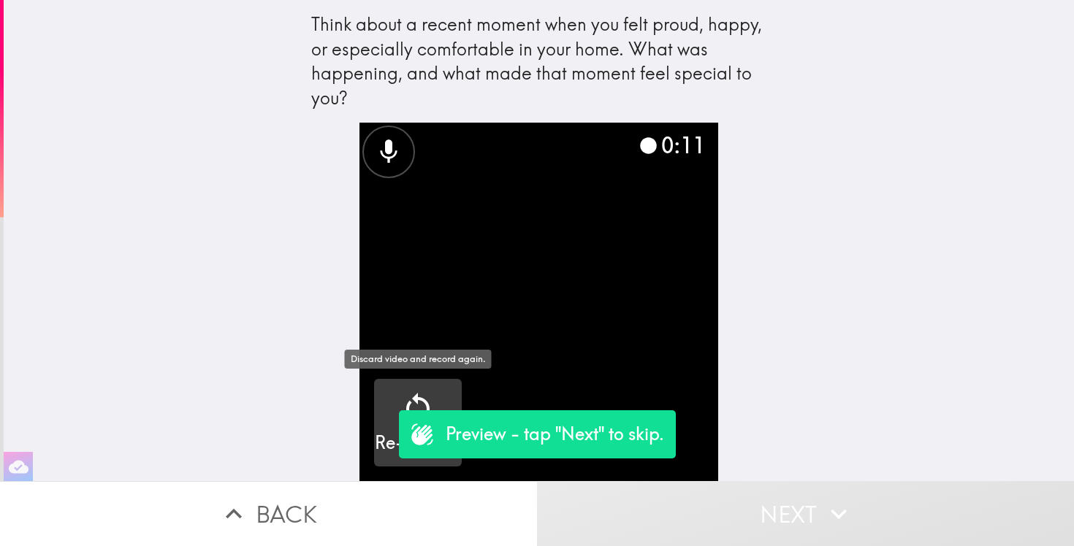
click at [431, 394] on icon "button" at bounding box center [417, 407] width 35 height 35
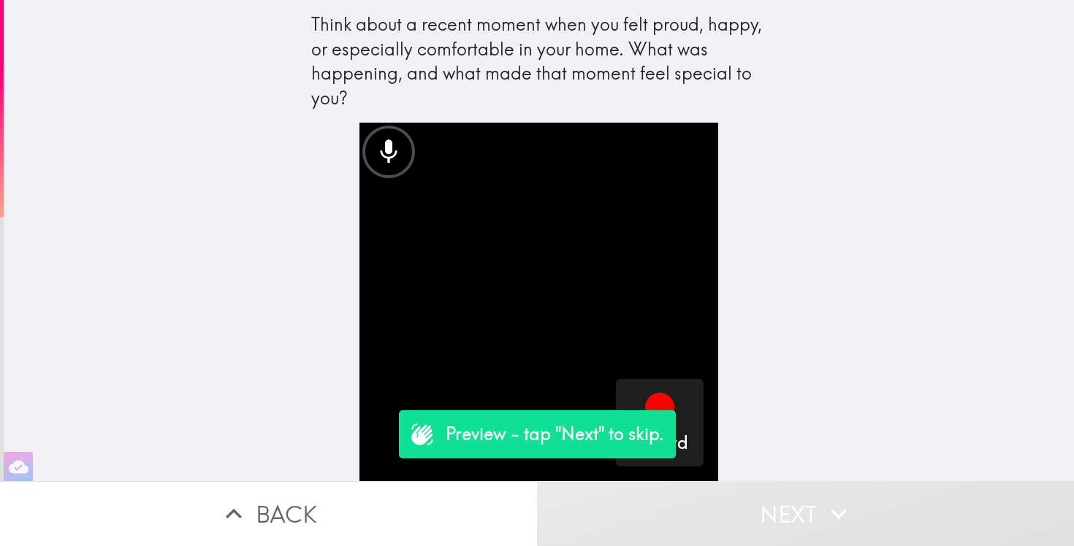
click at [527, 430] on p "Preview - tap "Next" to skip." at bounding box center [555, 434] width 218 height 25
click at [576, 368] on video "button" at bounding box center [538, 302] width 359 height 359
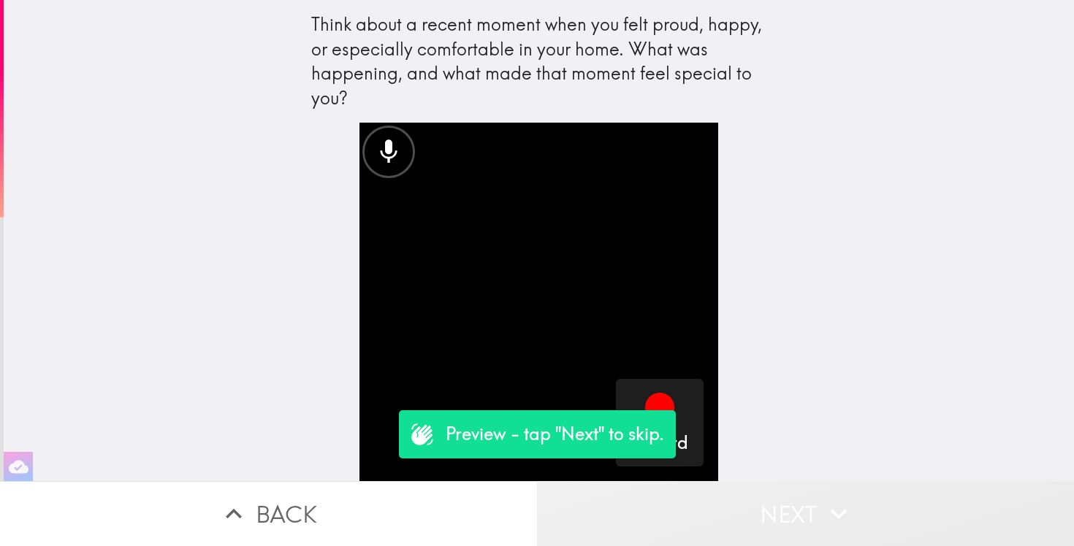
click at [742, 522] on button "Next" at bounding box center [805, 513] width 537 height 65
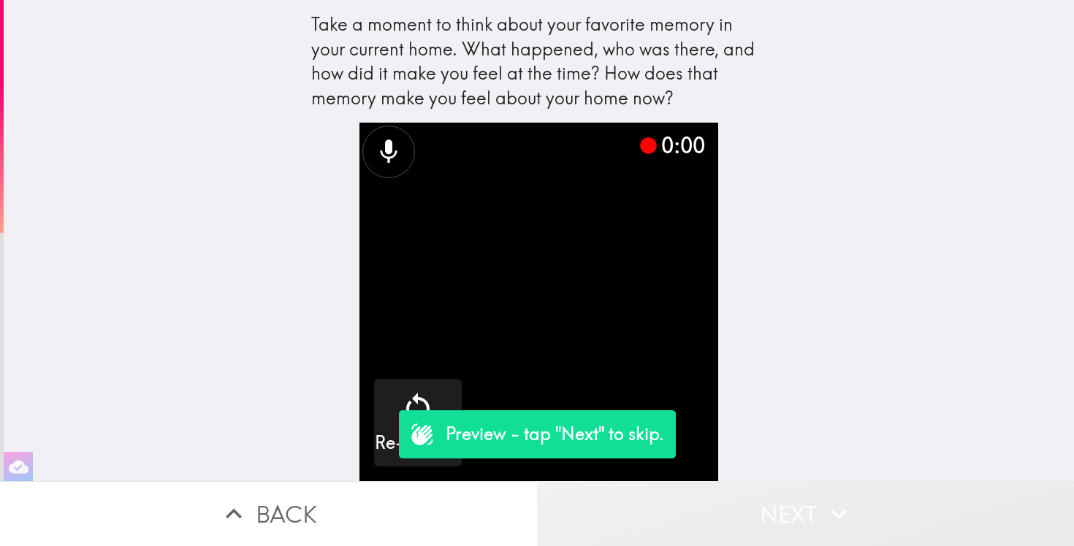
click at [804, 510] on button "Next" at bounding box center [805, 513] width 537 height 65
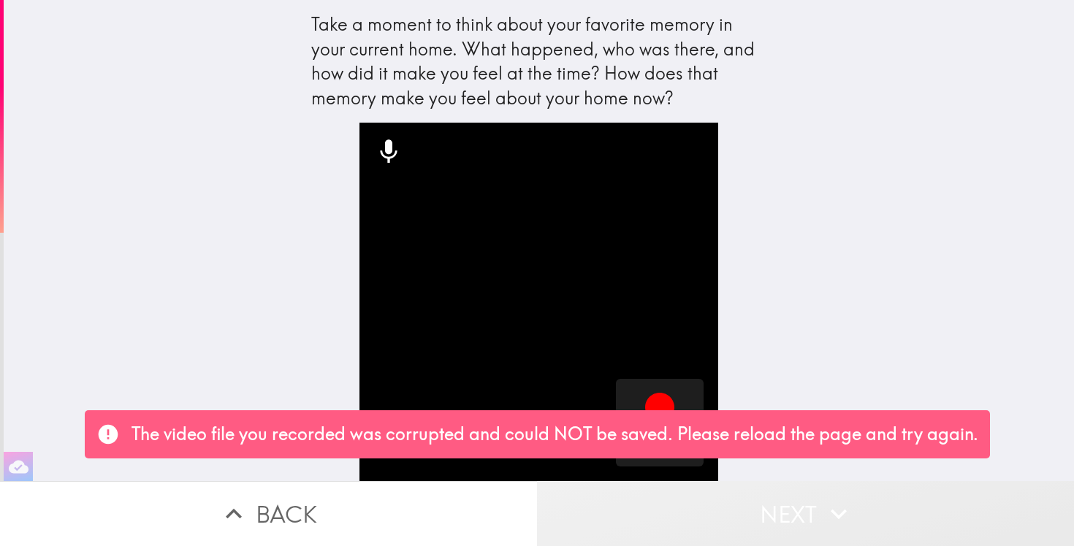
click at [801, 519] on button "Next" at bounding box center [805, 513] width 537 height 65
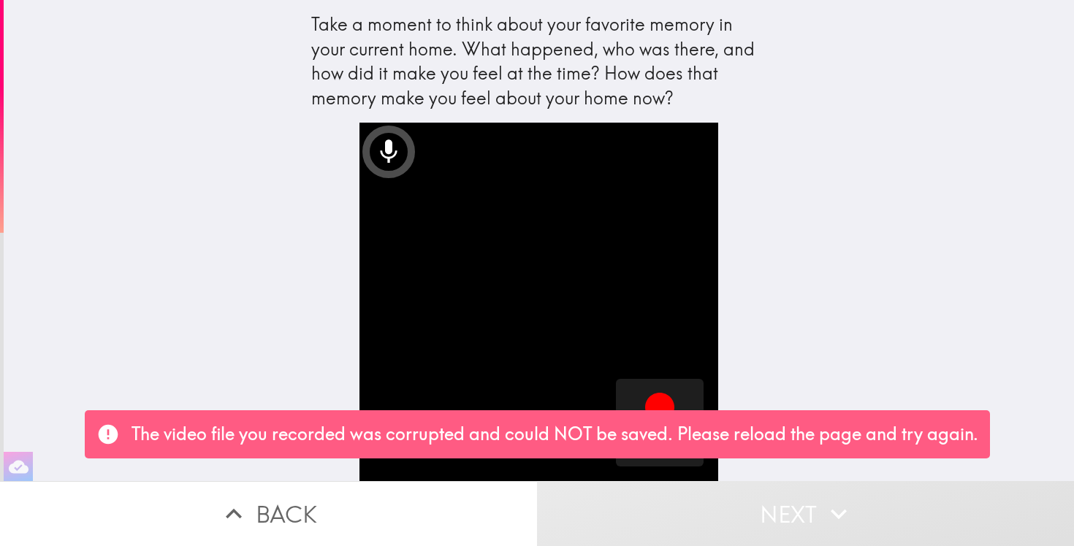
click at [814, 348] on div "Take a moment to think about your favorite memory in your current home. What ha…" at bounding box center [539, 240] width 1070 height 481
click at [800, 522] on button "Next" at bounding box center [805, 513] width 537 height 65
click at [576, 294] on video "button" at bounding box center [538, 302] width 359 height 359
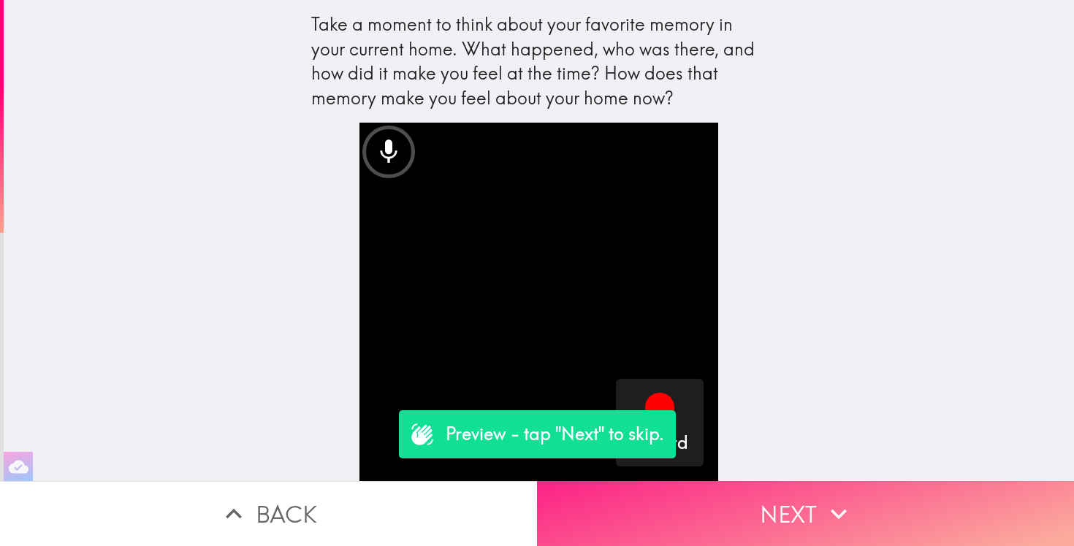
click at [823, 519] on icon "button" at bounding box center [838, 514] width 32 height 32
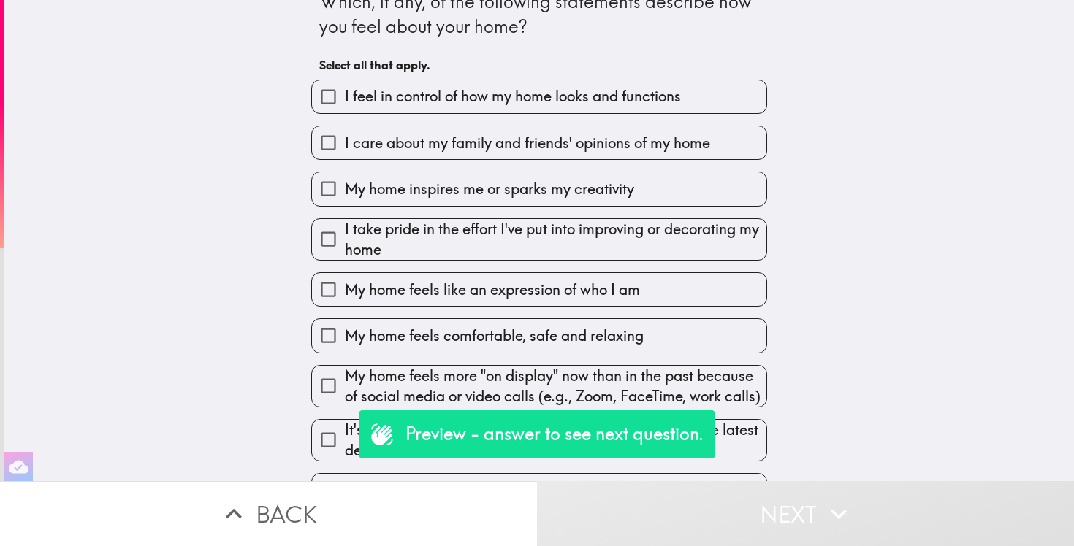
click at [666, 103] on span "I feel in control of how my home looks and functions" at bounding box center [513, 96] width 336 height 20
click at [345, 103] on input "I feel in control of how my home looks and functions" at bounding box center [328, 96] width 33 height 33
checkbox input "true"
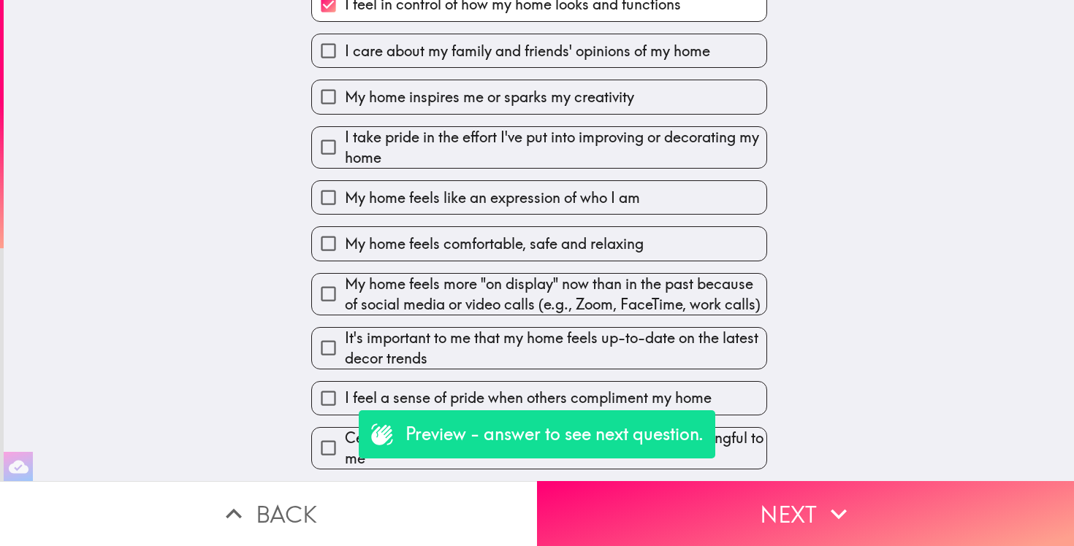
scroll to position [118, 0]
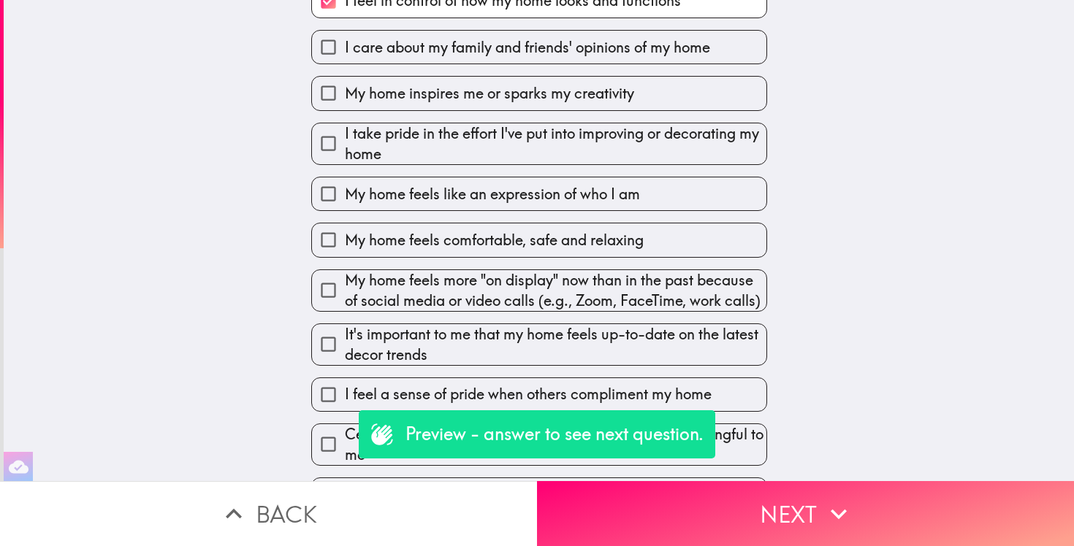
click at [633, 100] on span "My home inspires me or sparks my creativity" at bounding box center [489, 93] width 289 height 20
click at [345, 100] on input "My home inspires me or sparks my creativity" at bounding box center [328, 93] width 33 height 33
checkbox input "true"
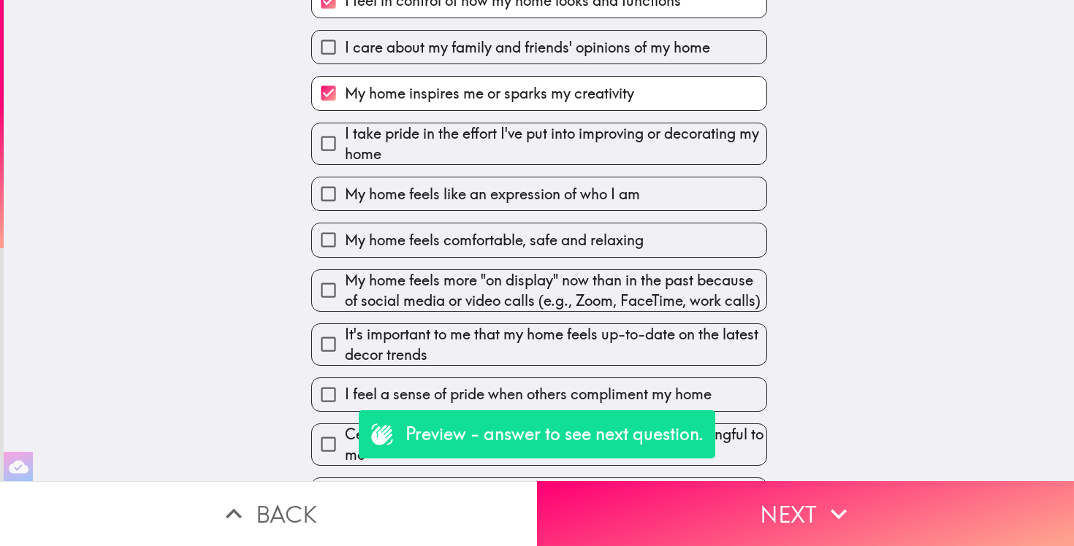
scroll to position [272, 0]
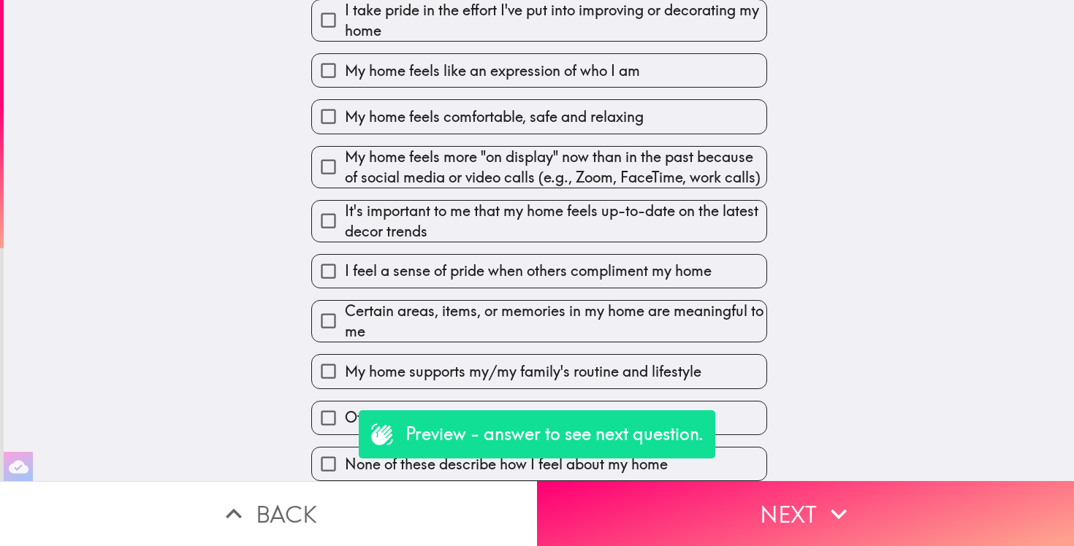
click at [603, 107] on span "My home feels comfortable, safe and relaxing" at bounding box center [494, 117] width 299 height 20
click at [345, 100] on input "My home feels comfortable, safe and relaxing" at bounding box center [328, 116] width 33 height 33
checkbox input "true"
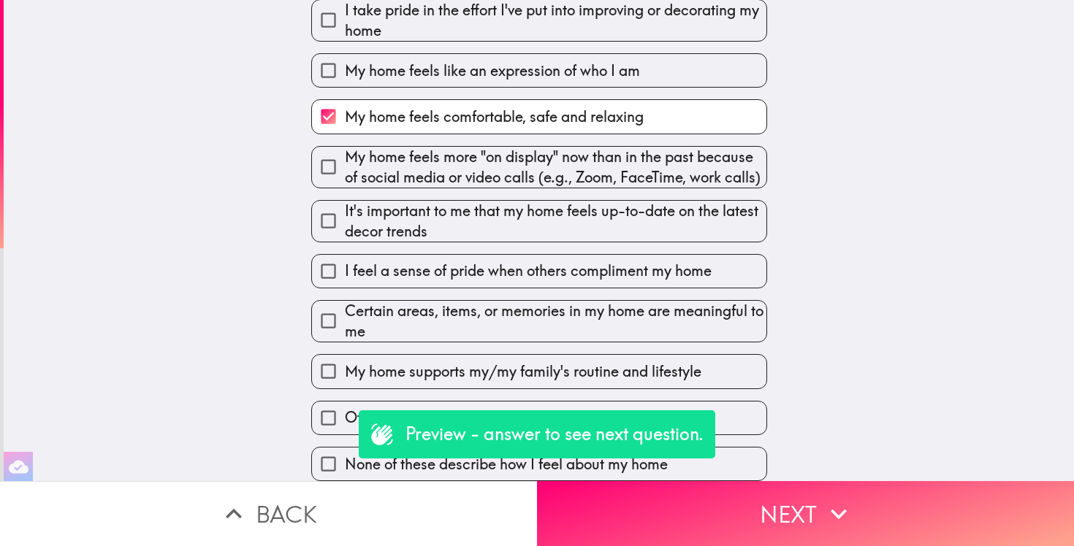
scroll to position [271, 0]
click at [574, 242] on div "I feel a sense of pride when others compliment my home" at bounding box center [532, 265] width 467 height 46
click at [573, 218] on span "It's important to me that my home feels up-to-date on the latest decor trends" at bounding box center [555, 221] width 421 height 41
click at [345, 218] on input "It's important to me that my home feels up-to-date on the latest decor trends" at bounding box center [328, 221] width 33 height 33
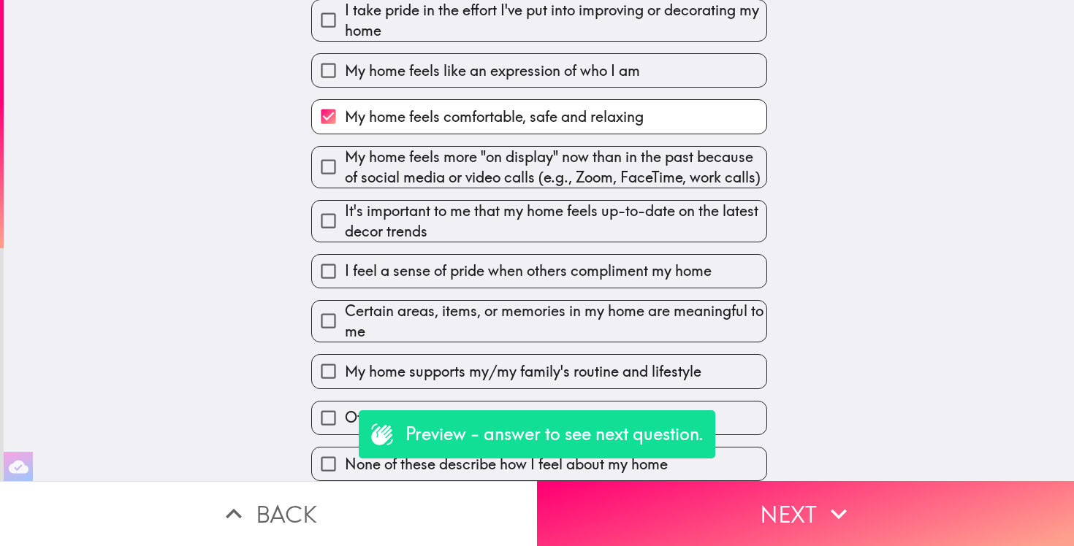
checkbox input "true"
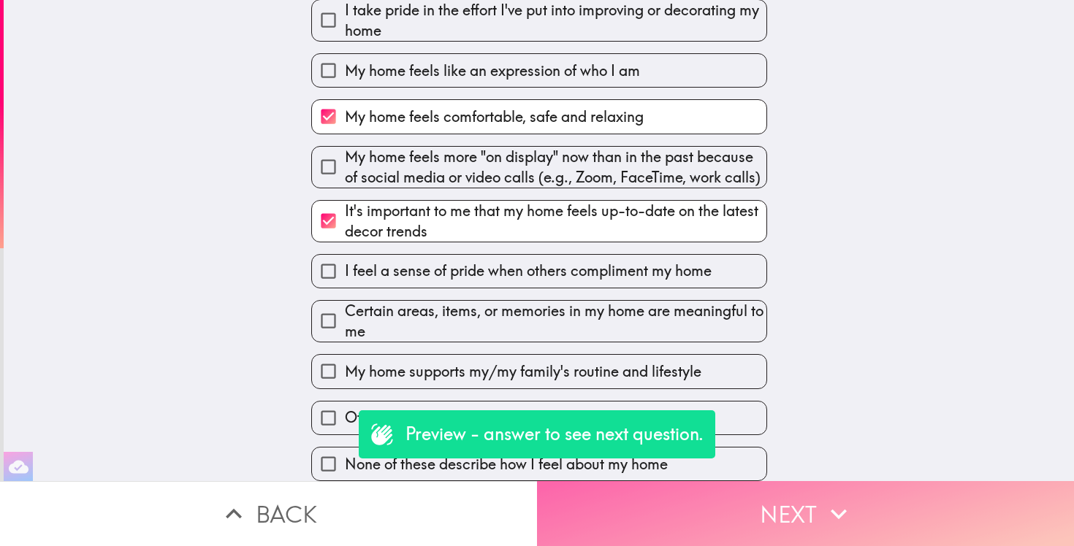
click at [738, 510] on button "Next" at bounding box center [805, 513] width 537 height 65
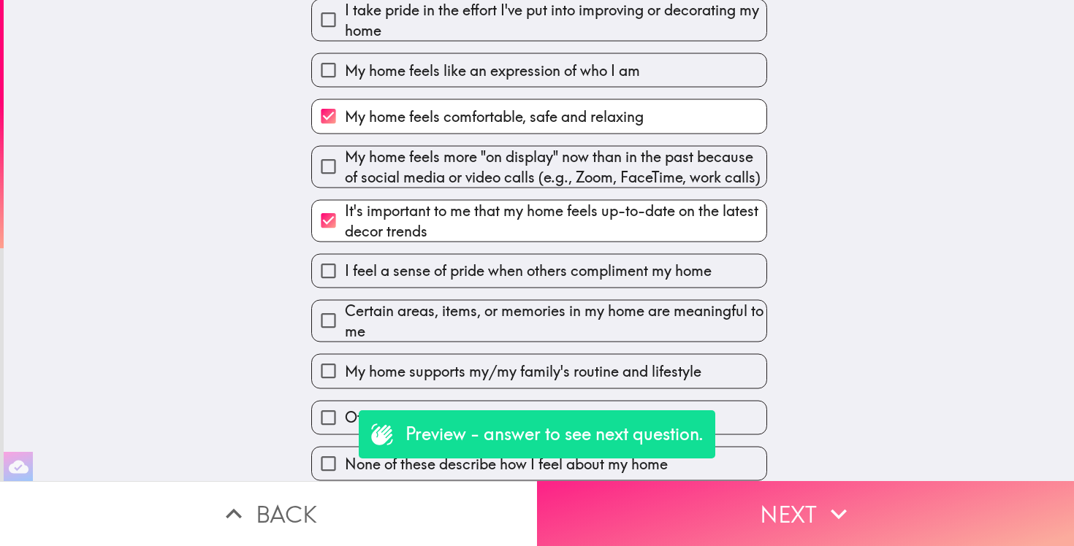
scroll to position [0, 0]
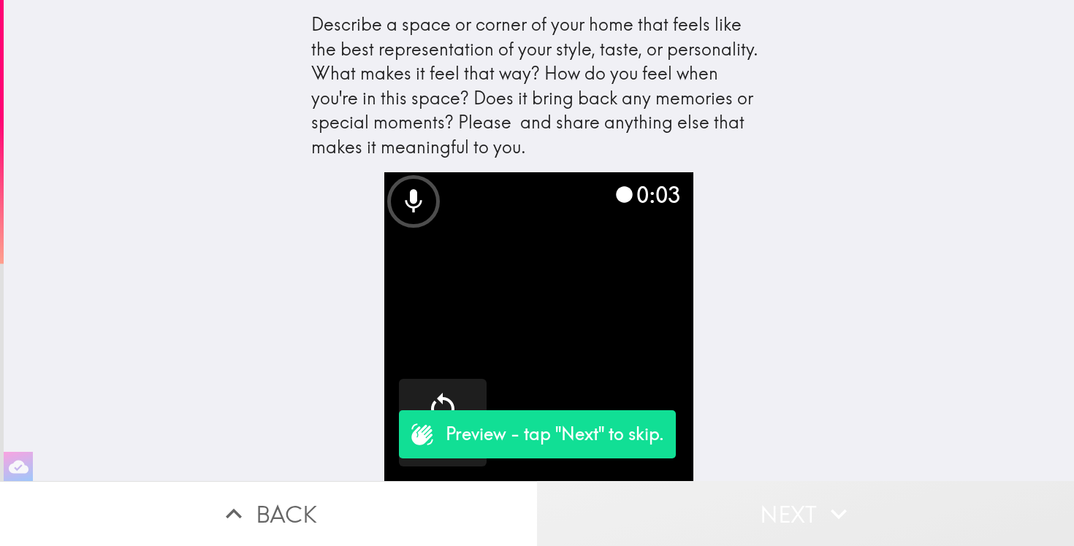
click at [801, 519] on button "Next" at bounding box center [805, 513] width 537 height 65
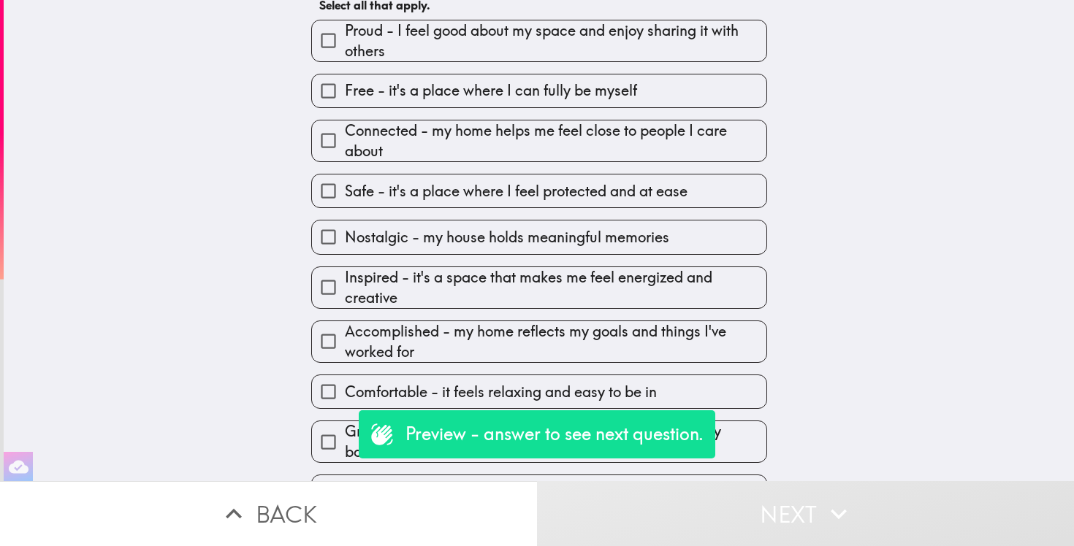
scroll to position [86, 0]
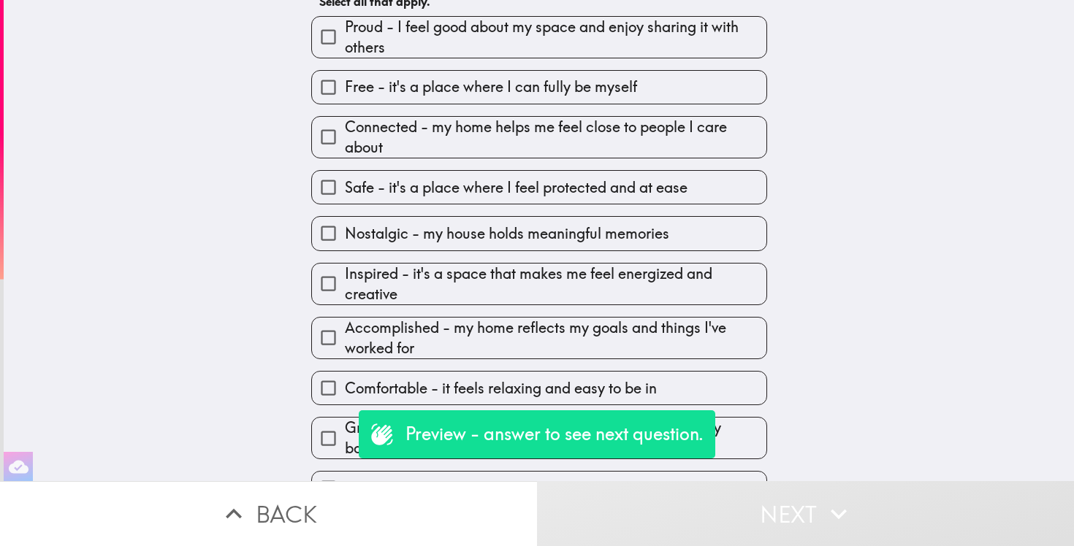
click at [542, 45] on span "Proud - I feel good about my space and enjoy sharing it with others" at bounding box center [555, 37] width 421 height 41
click at [345, 45] on input "Proud - I feel good about my space and enjoy sharing it with others" at bounding box center [328, 36] width 33 height 33
checkbox input "true"
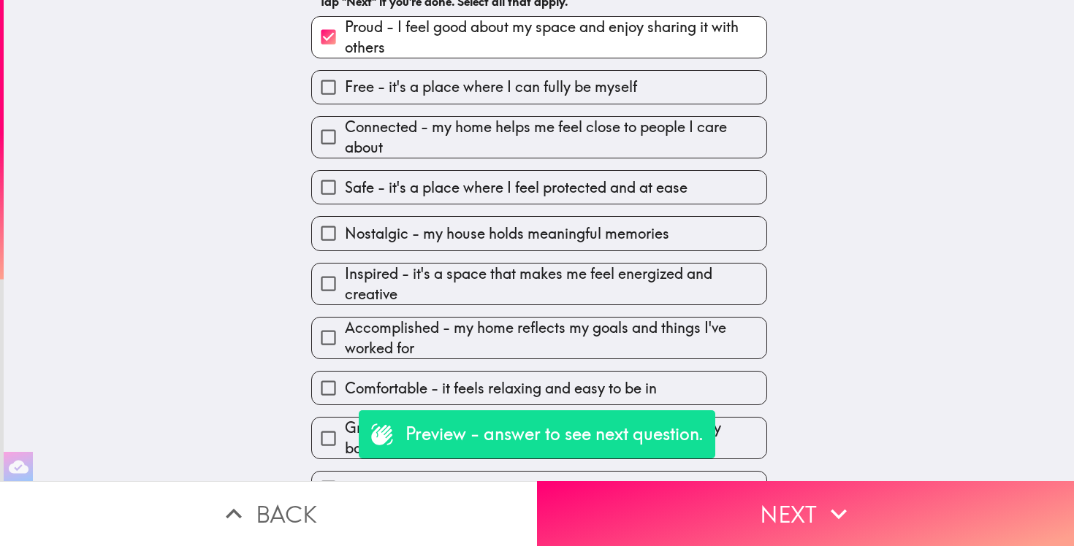
scroll to position [137, 0]
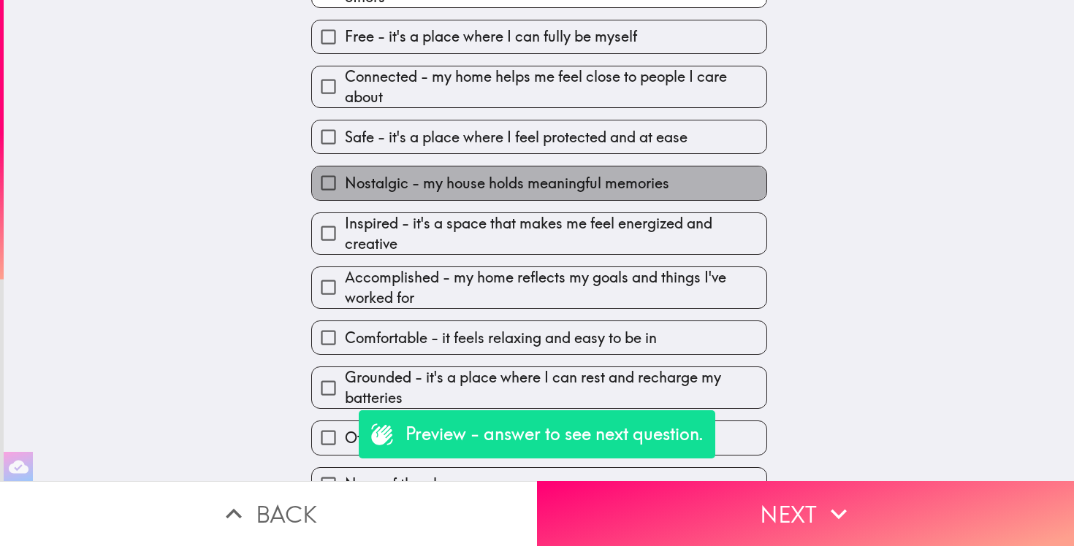
click at [497, 193] on span "Nostalgic - my house holds meaningful memories" at bounding box center [507, 183] width 324 height 20
click at [345, 193] on input "Nostalgic - my house holds meaningful memories" at bounding box center [328, 183] width 33 height 33
checkbox input "true"
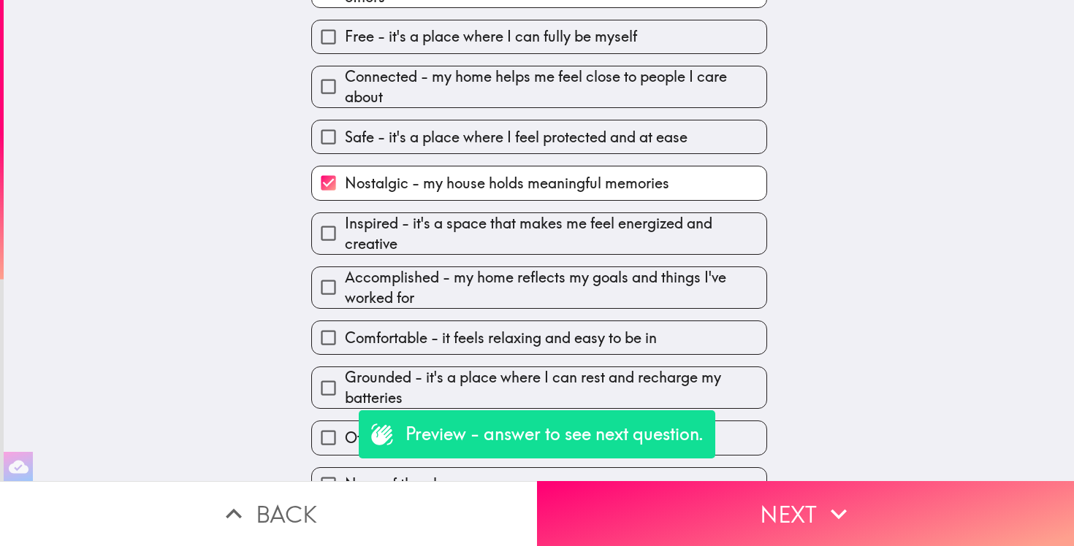
scroll to position [165, 0]
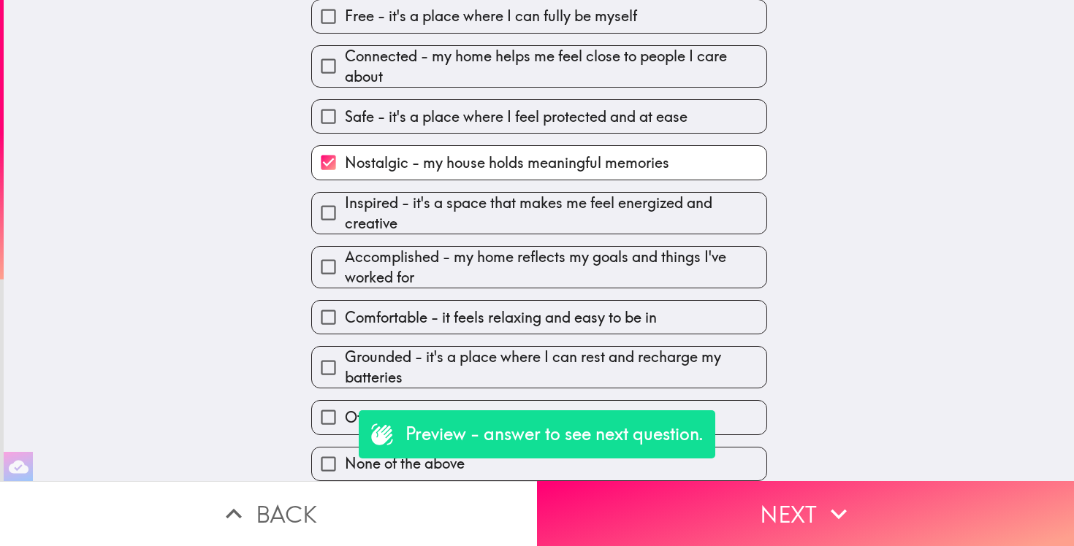
click at [497, 194] on span "Inspired - it's a space that makes me feel energized and creative" at bounding box center [555, 213] width 421 height 41
click at [345, 196] on input "Inspired - it's a space that makes me feel energized and creative" at bounding box center [328, 212] width 33 height 33
checkbox input "true"
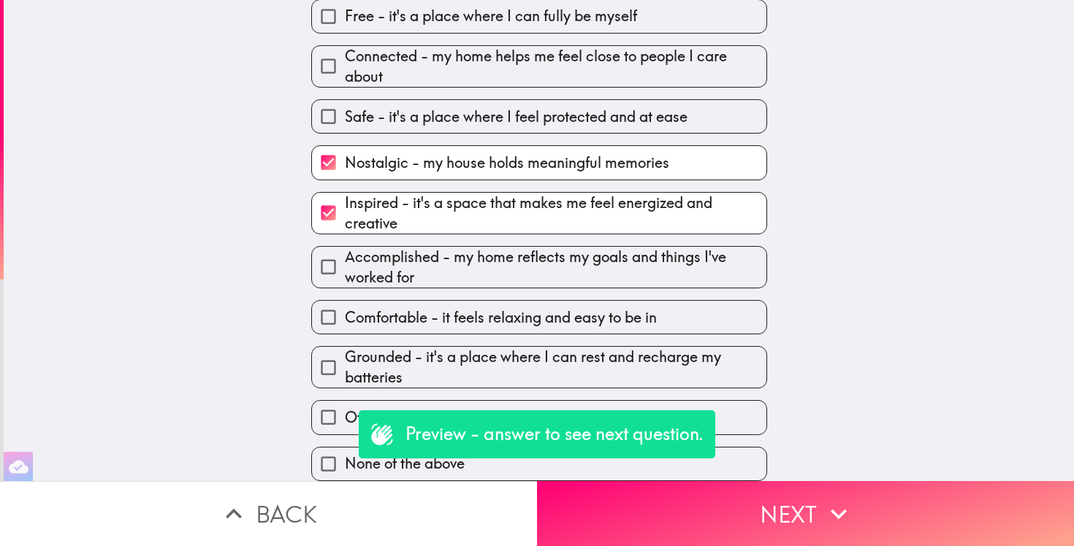
click at [481, 320] on span "Comfortable - it feels relaxing and easy to be in" at bounding box center [501, 317] width 312 height 20
click at [345, 320] on input "Comfortable - it feels relaxing and easy to be in" at bounding box center [328, 317] width 33 height 33
checkbox input "true"
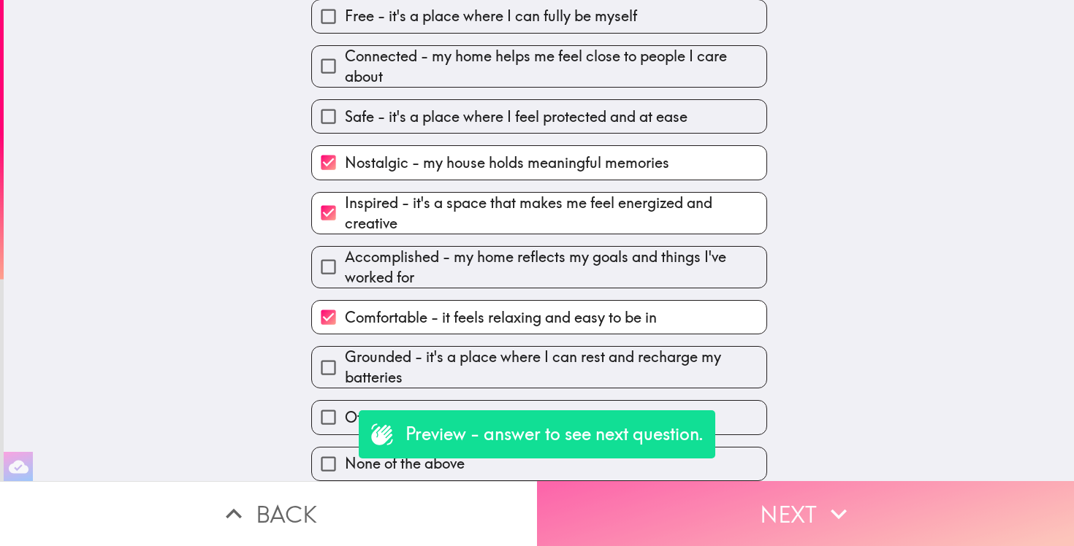
click at [777, 508] on button "Next" at bounding box center [805, 513] width 537 height 65
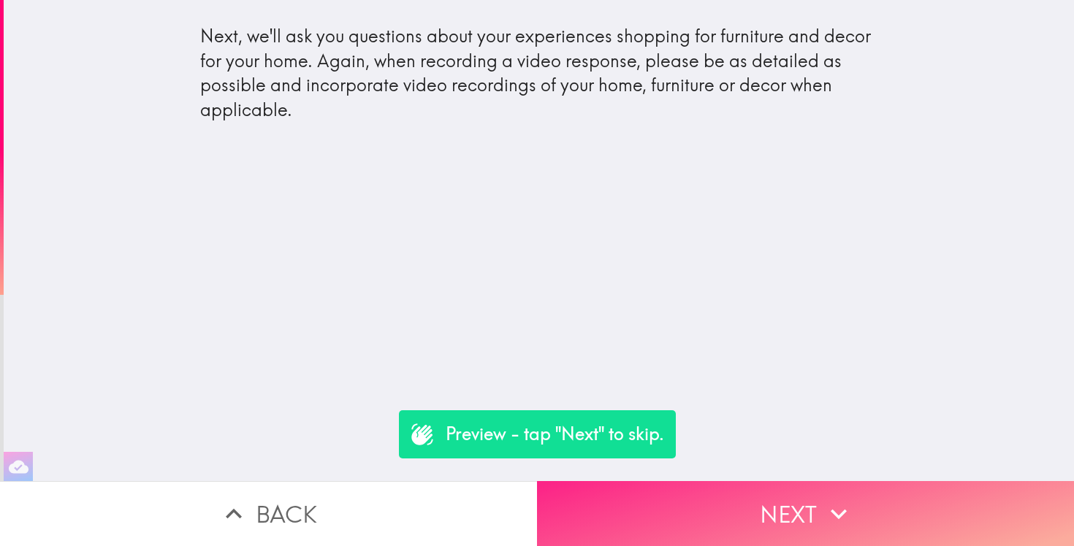
click at [757, 506] on button "Next" at bounding box center [805, 513] width 537 height 65
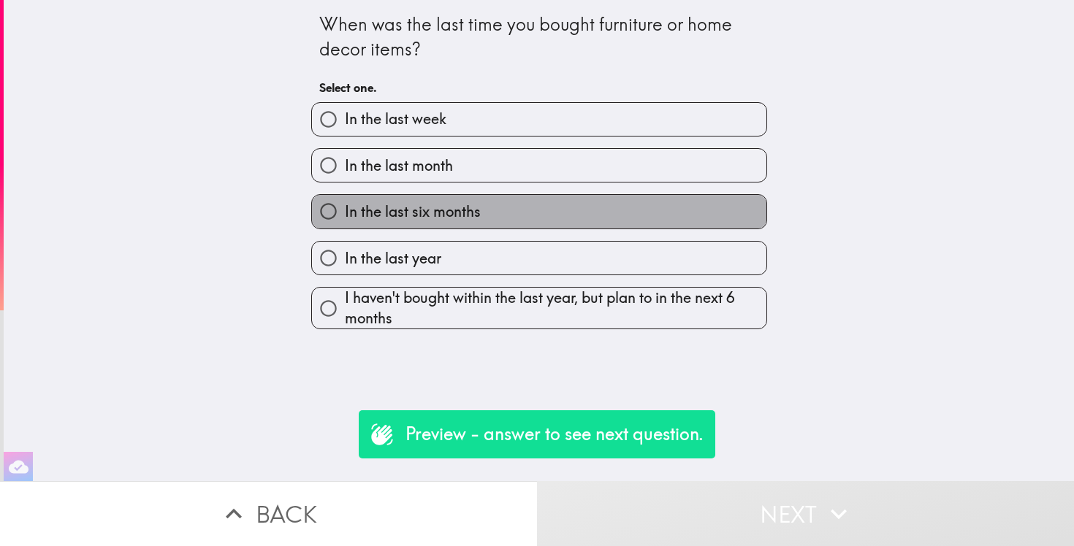
click at [502, 224] on label "In the last six months" at bounding box center [539, 211] width 454 height 33
click at [345, 224] on input "In the last six months" at bounding box center [328, 211] width 33 height 33
radio input "true"
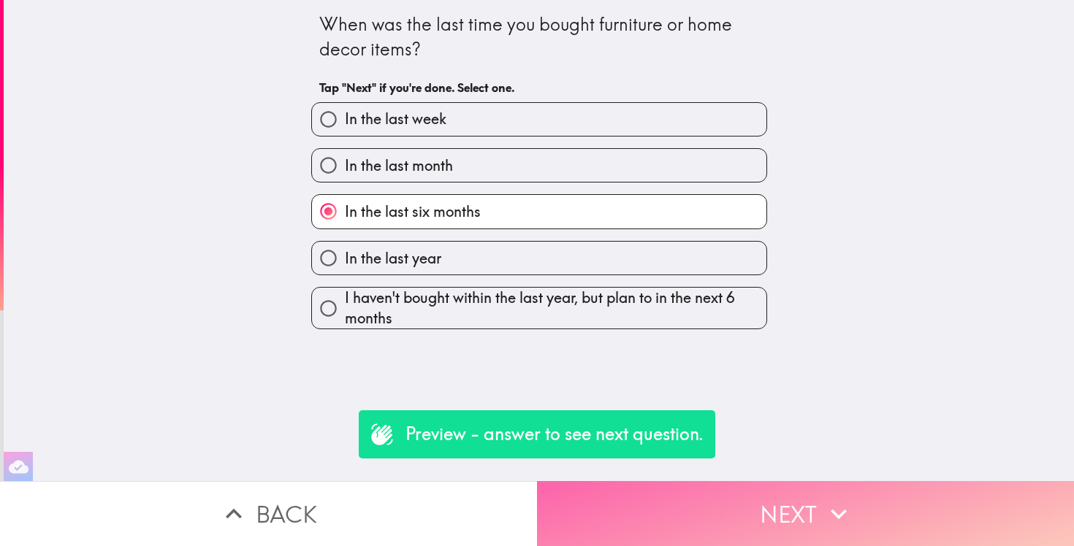
click at [757, 500] on button "Next" at bounding box center [805, 513] width 537 height 65
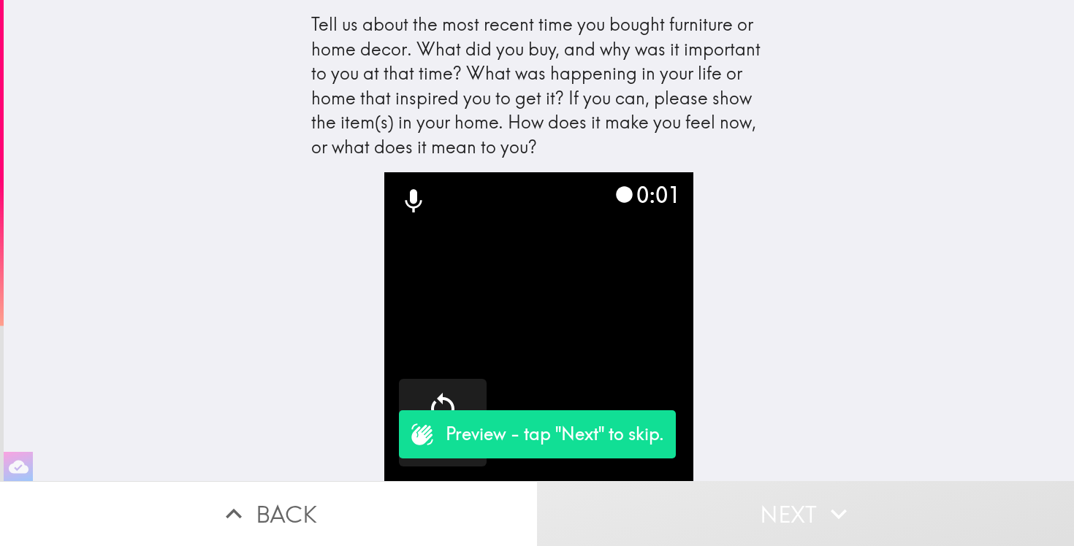
click at [811, 516] on button "Next" at bounding box center [805, 513] width 537 height 65
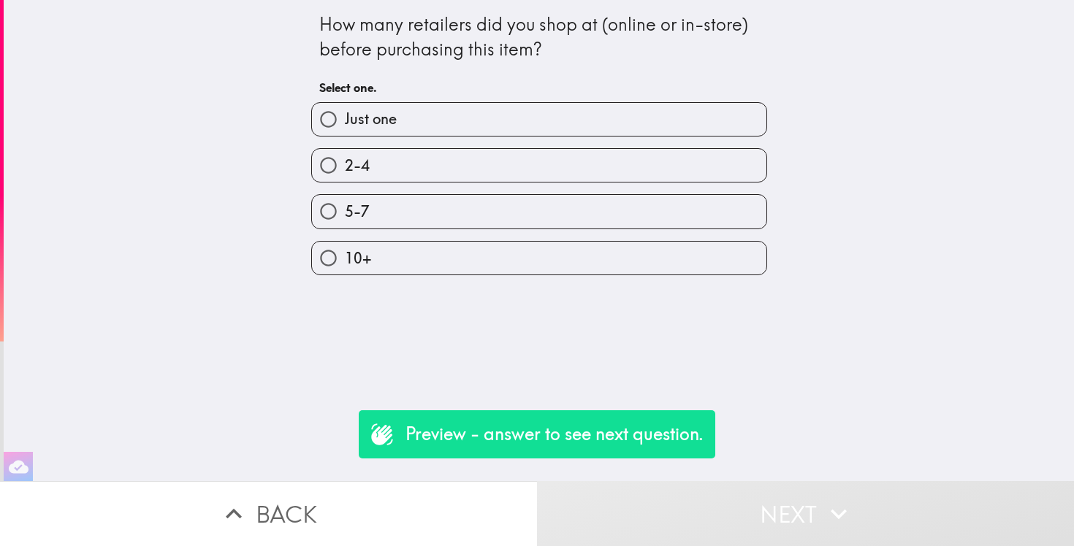
click at [527, 172] on label "2-4" at bounding box center [539, 165] width 454 height 33
click at [345, 172] on input "2-4" at bounding box center [328, 165] width 33 height 33
radio input "true"
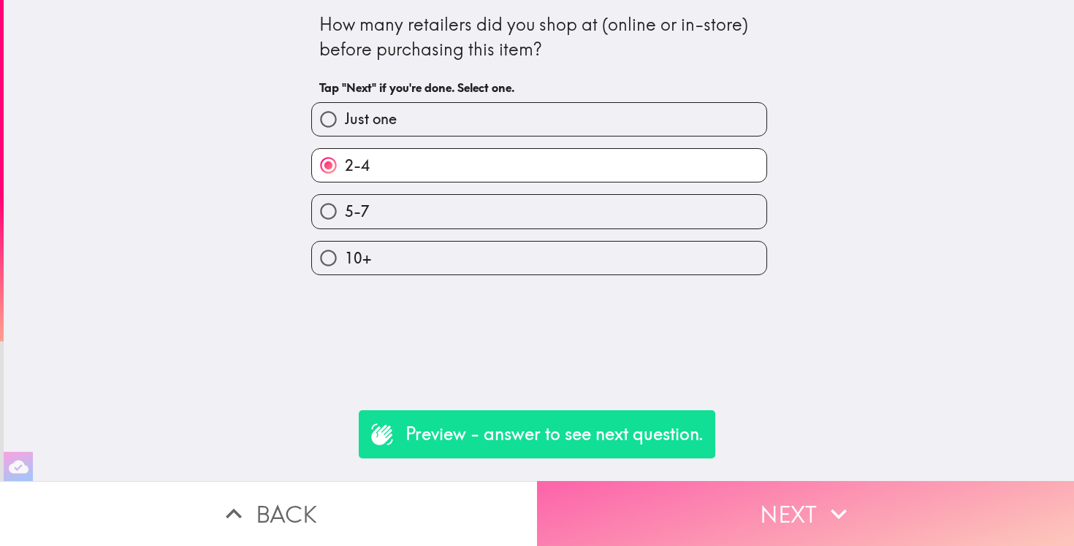
click at [783, 492] on button "Next" at bounding box center [805, 513] width 537 height 65
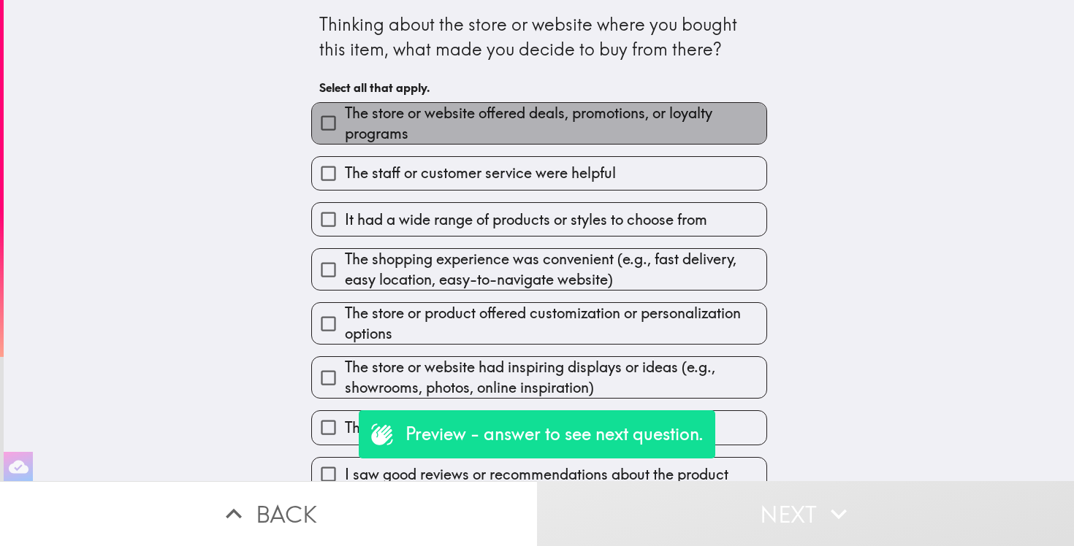
click at [624, 128] on span "The store or website offered deals, promotions, or loyalty programs" at bounding box center [555, 123] width 421 height 41
click at [345, 128] on input "The store or website offered deals, promotions, or loyalty programs" at bounding box center [328, 123] width 33 height 33
checkbox input "true"
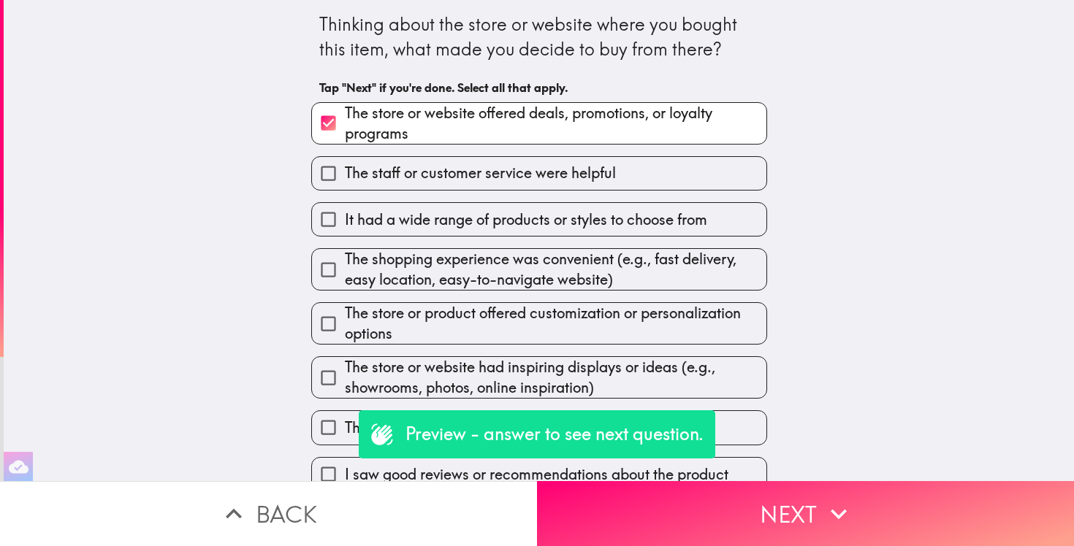
click at [584, 248] on div "The shopping experience was convenient (e.g., fast delivery, easy location, eas…" at bounding box center [532, 264] width 467 height 54
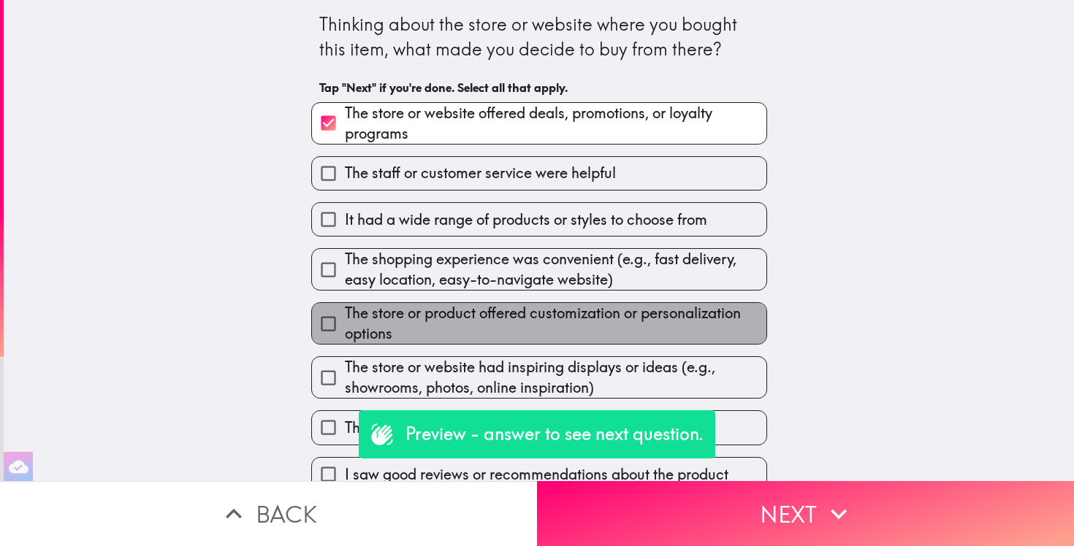
click at [557, 324] on span "The store or product offered customization or personalization options" at bounding box center [555, 323] width 421 height 41
click at [345, 324] on input "The store or product offered customization or personalization options" at bounding box center [328, 323] width 33 height 33
checkbox input "true"
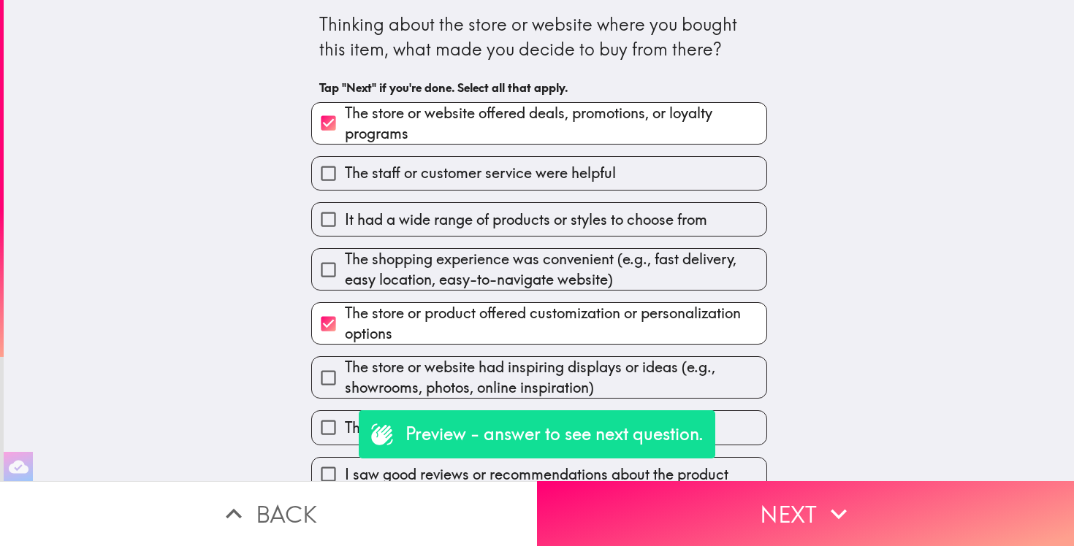
click at [554, 272] on span "The shopping experience was convenient (e.g., fast delivery, easy location, eas…" at bounding box center [555, 269] width 421 height 41
click at [345, 272] on input "The shopping experience was convenient (e.g., fast delivery, easy location, eas…" at bounding box center [328, 269] width 33 height 33
checkbox input "true"
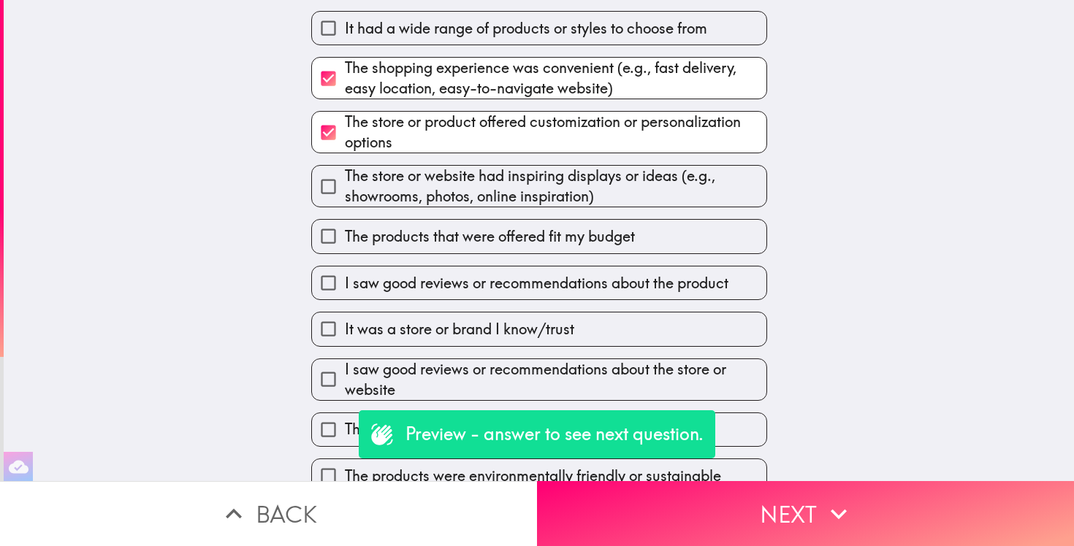
scroll to position [235, 0]
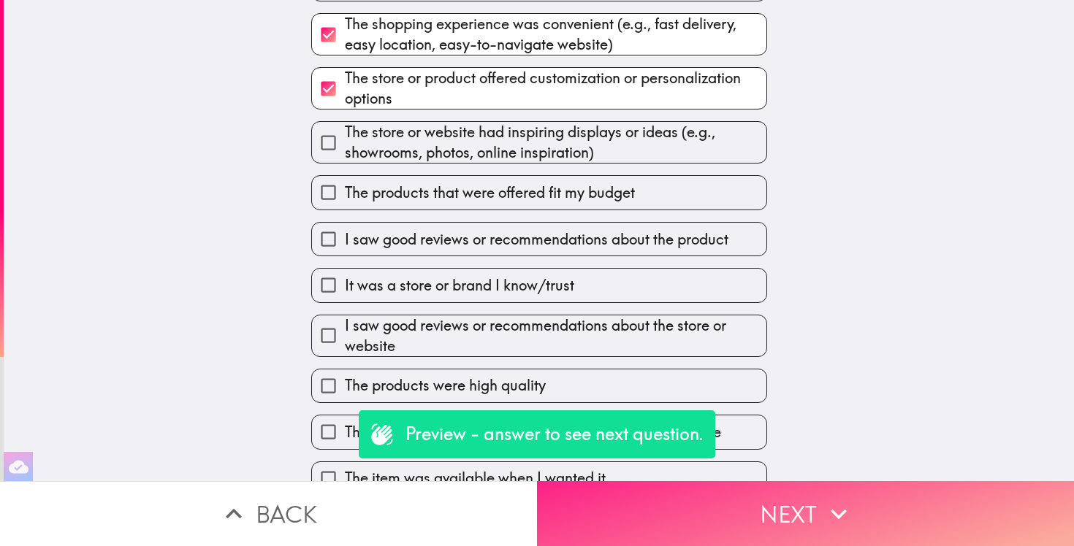
click at [768, 511] on button "Next" at bounding box center [805, 513] width 537 height 65
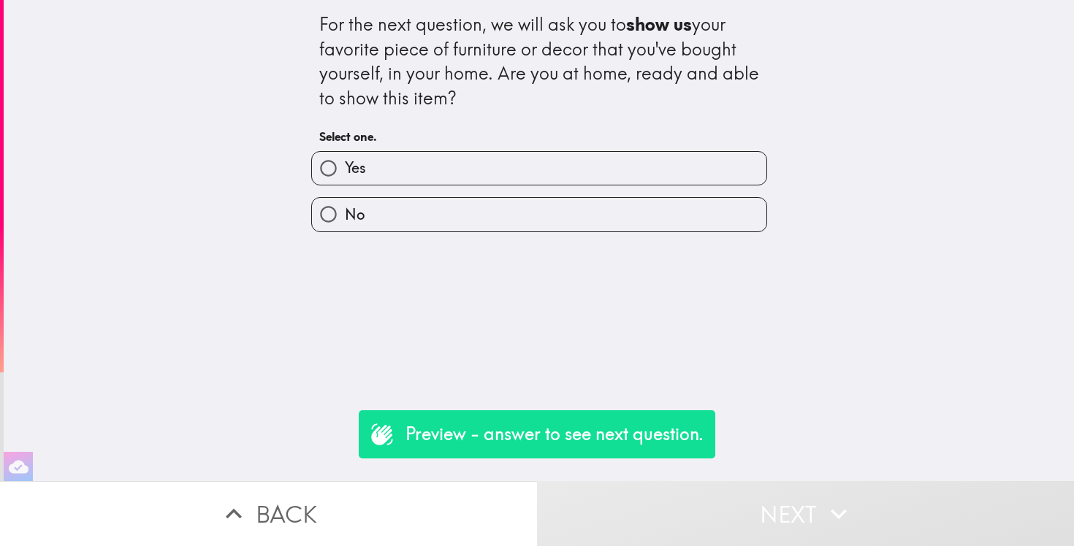
click at [653, 164] on label "Yes" at bounding box center [539, 168] width 454 height 33
click at [345, 164] on input "Yes" at bounding box center [328, 168] width 33 height 33
radio input "true"
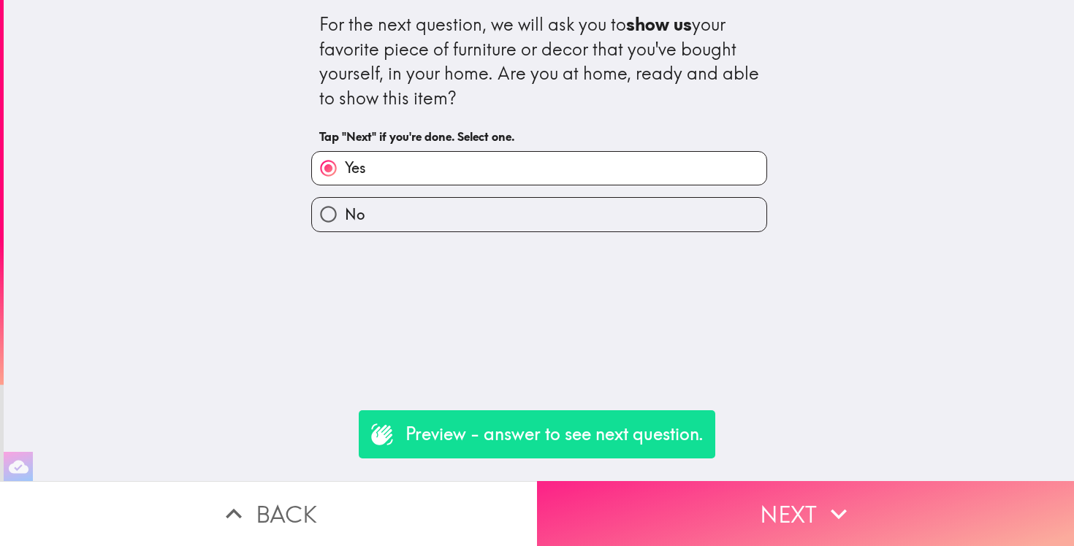
click at [748, 521] on button "Next" at bounding box center [805, 513] width 537 height 65
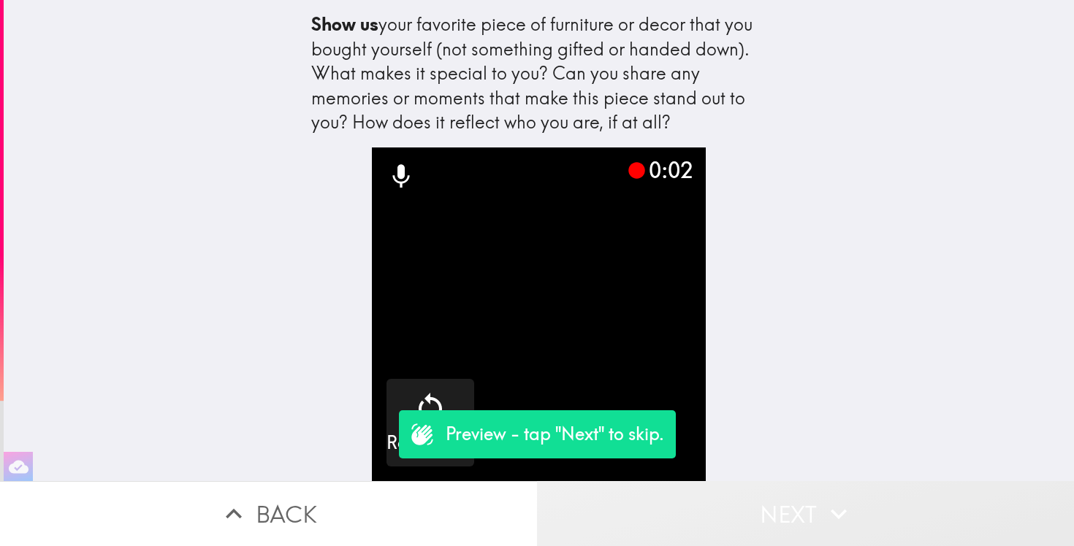
click at [760, 522] on button "Next" at bounding box center [805, 513] width 537 height 65
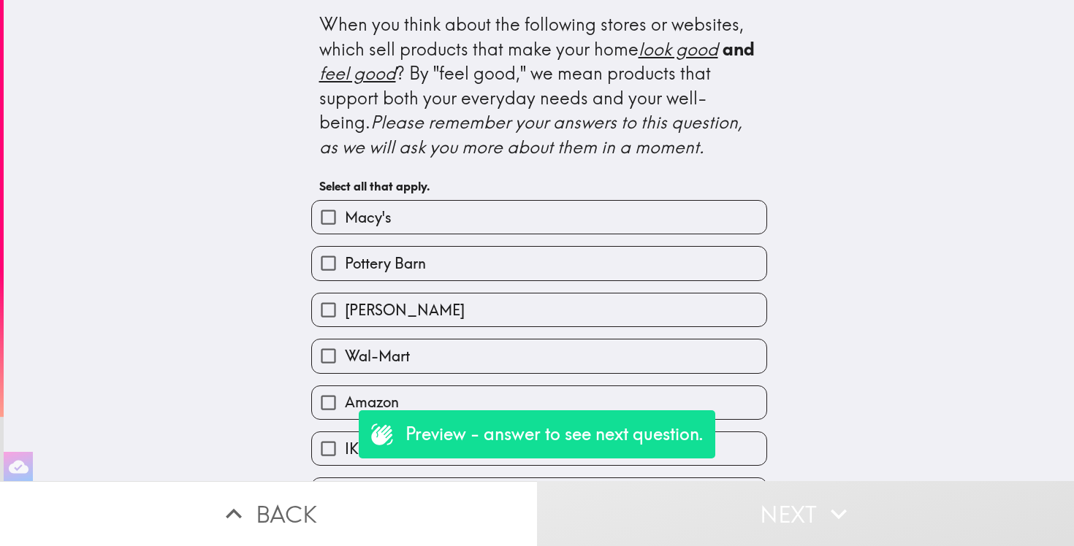
click at [589, 289] on div "Ashley Furniture" at bounding box center [532, 304] width 467 height 46
click at [580, 337] on div "Wal-Mart" at bounding box center [532, 350] width 467 height 46
click at [574, 356] on label "Wal-Mart" at bounding box center [539, 356] width 454 height 33
click at [345, 356] on input "Wal-Mart" at bounding box center [328, 356] width 33 height 33
checkbox input "true"
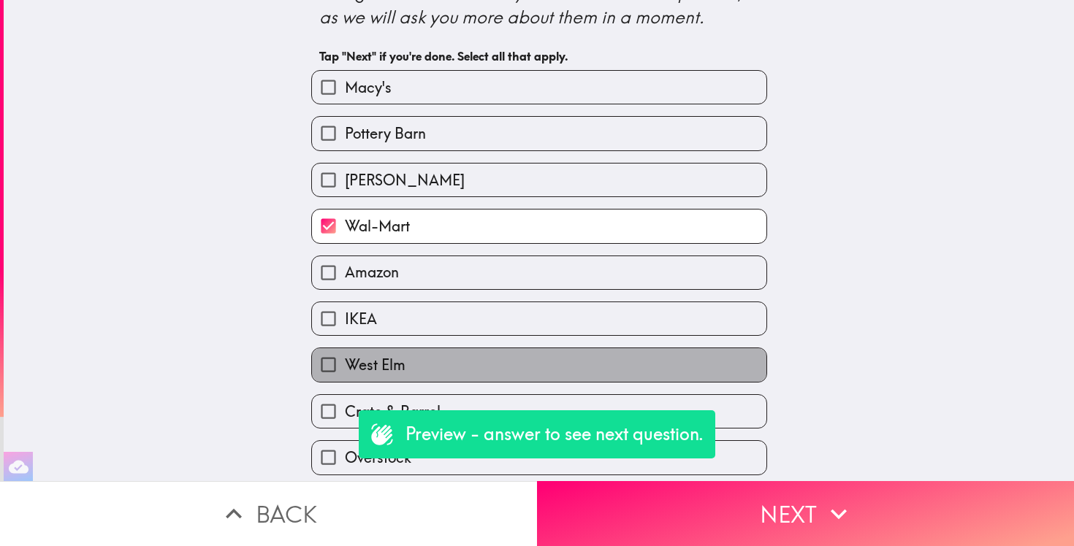
click at [574, 356] on label "West Elm" at bounding box center [539, 364] width 454 height 33
click at [345, 356] on input "West Elm" at bounding box center [328, 364] width 33 height 33
checkbox input "true"
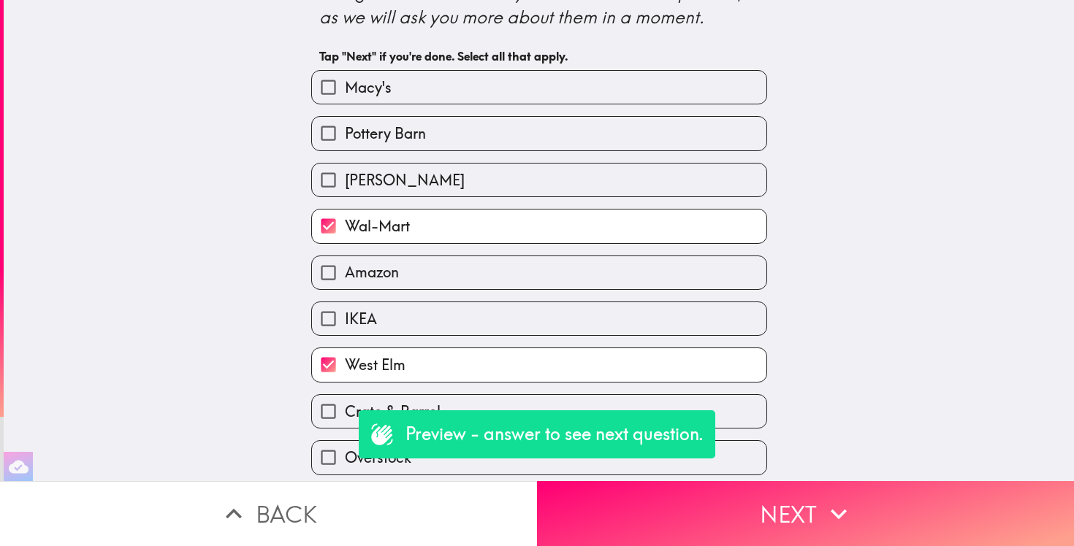
scroll to position [299, 0]
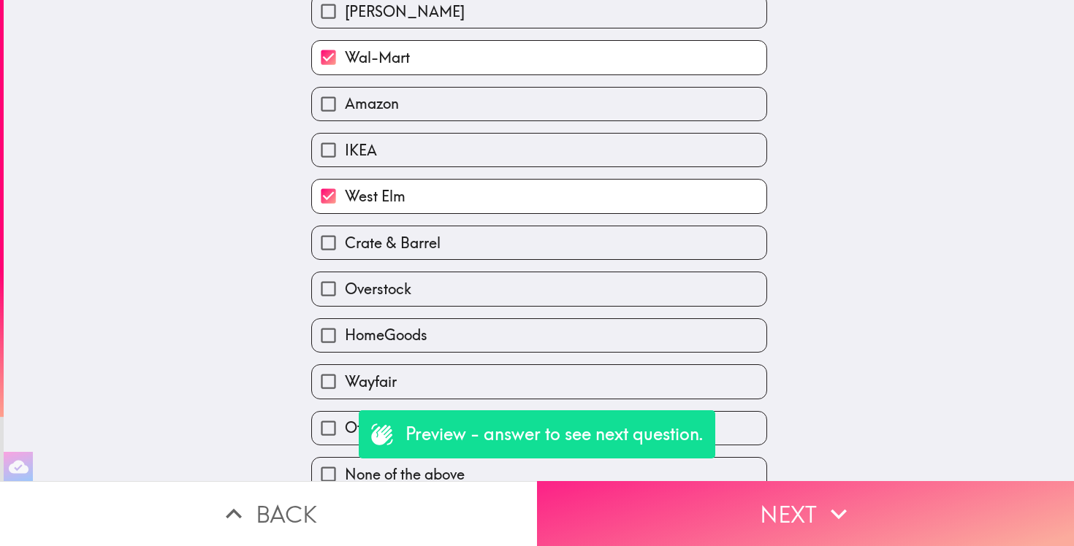
click at [750, 508] on button "Next" at bounding box center [805, 513] width 537 height 65
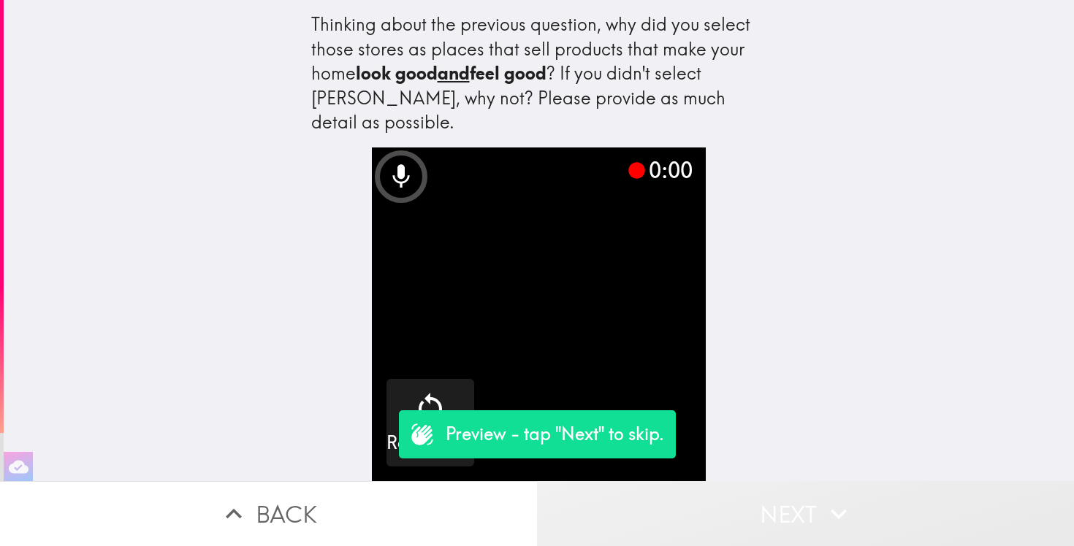
click at [756, 506] on button "Next" at bounding box center [805, 513] width 537 height 65
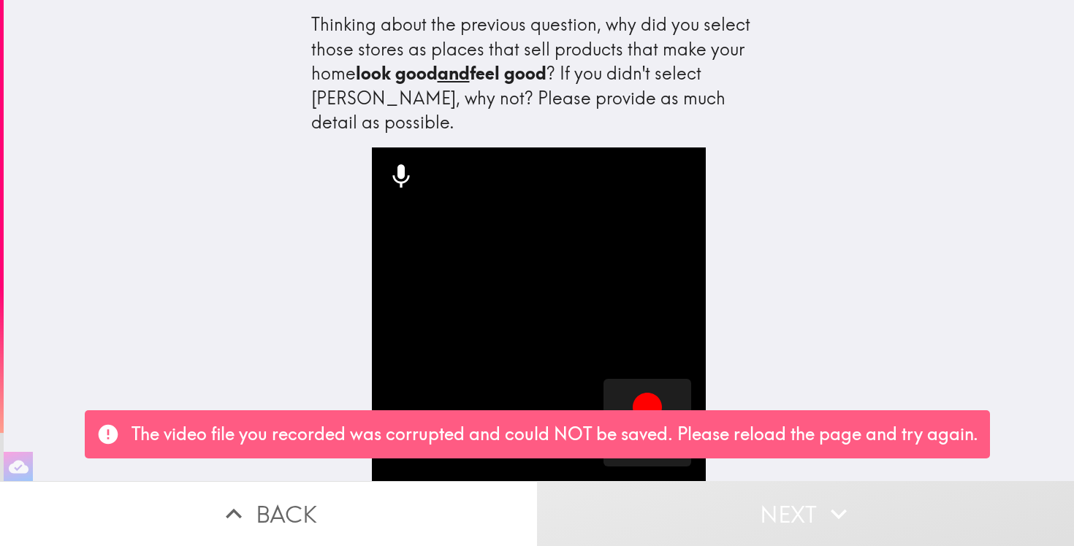
click at [757, 511] on button "Next" at bounding box center [805, 513] width 537 height 65
click at [817, 294] on div "Thinking about the previous question, why did you select those stores as places…" at bounding box center [539, 240] width 1070 height 481
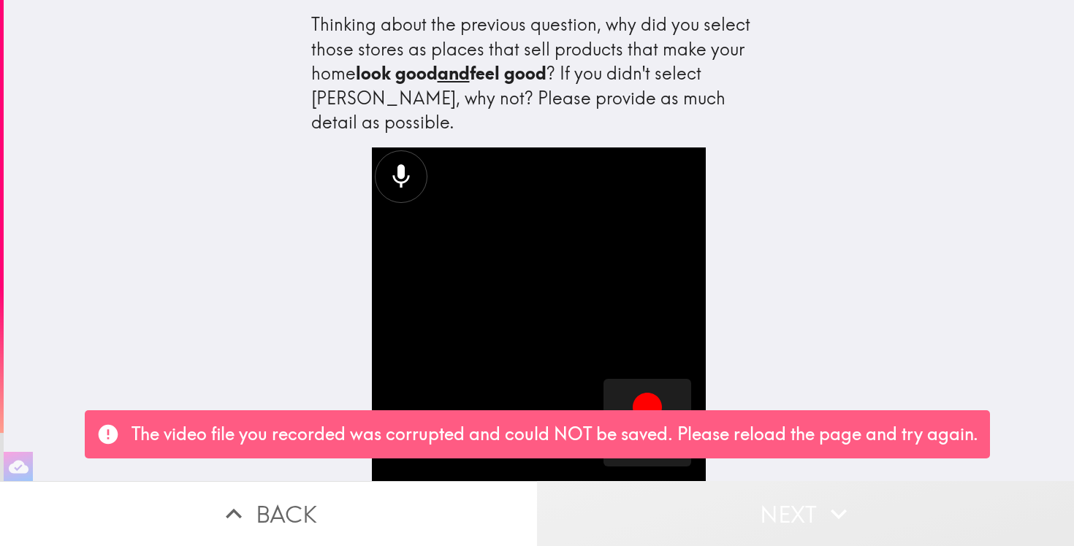
click at [779, 519] on button "Next" at bounding box center [805, 513] width 537 height 65
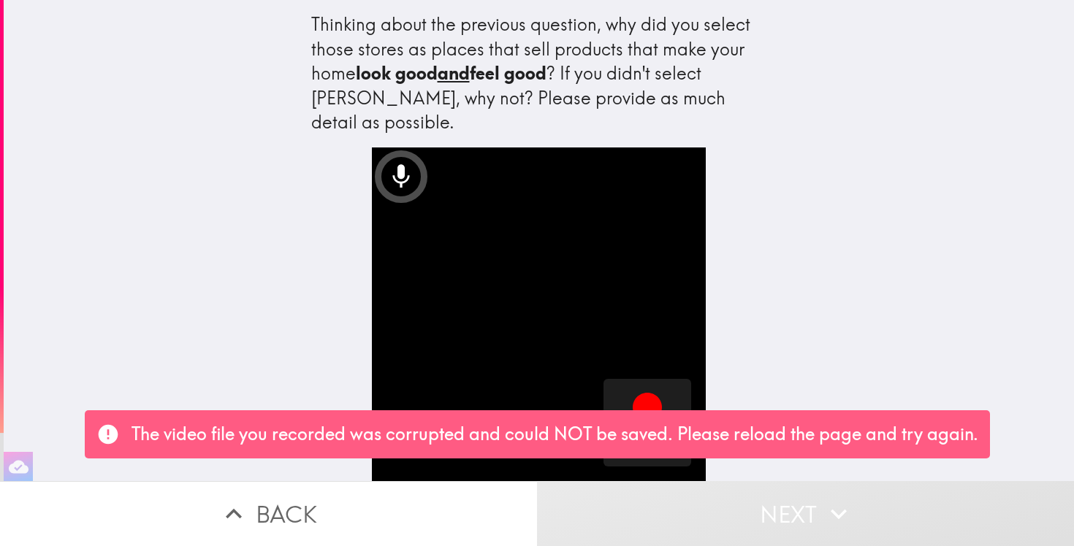
click at [803, 287] on div "Thinking about the previous question, why did you select those stores as places…" at bounding box center [539, 240] width 1070 height 481
click at [779, 510] on button "Next" at bounding box center [805, 513] width 537 height 65
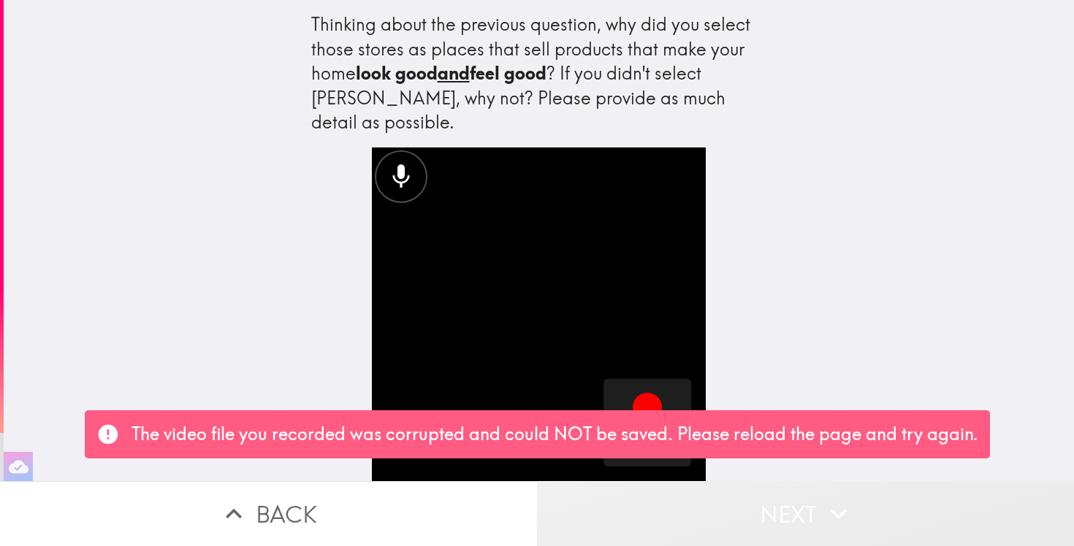
click at [779, 510] on button "Next" at bounding box center [805, 513] width 537 height 65
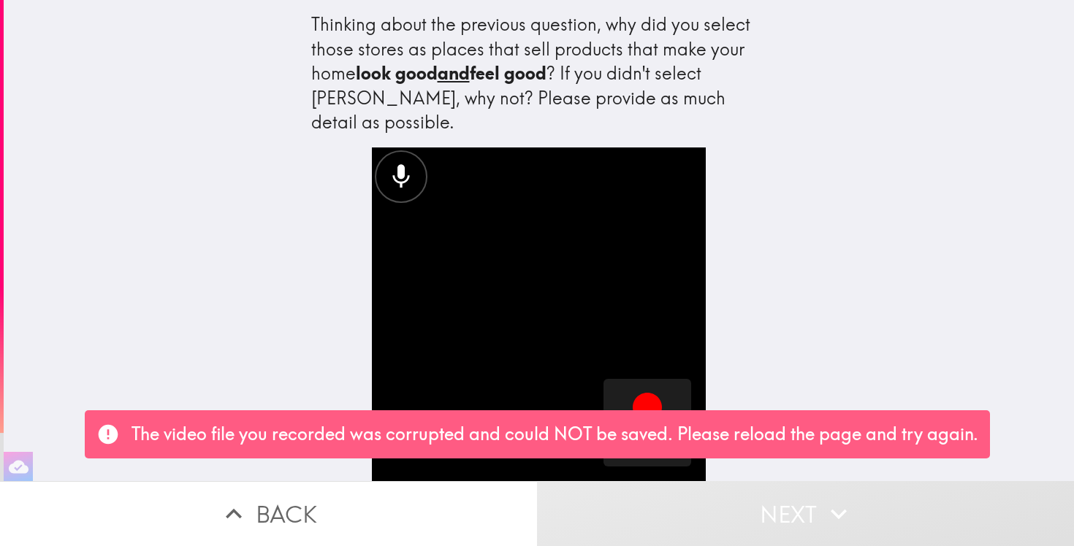
click at [814, 309] on div "Thinking about the previous question, why did you select those stores as places…" at bounding box center [539, 240] width 1070 height 481
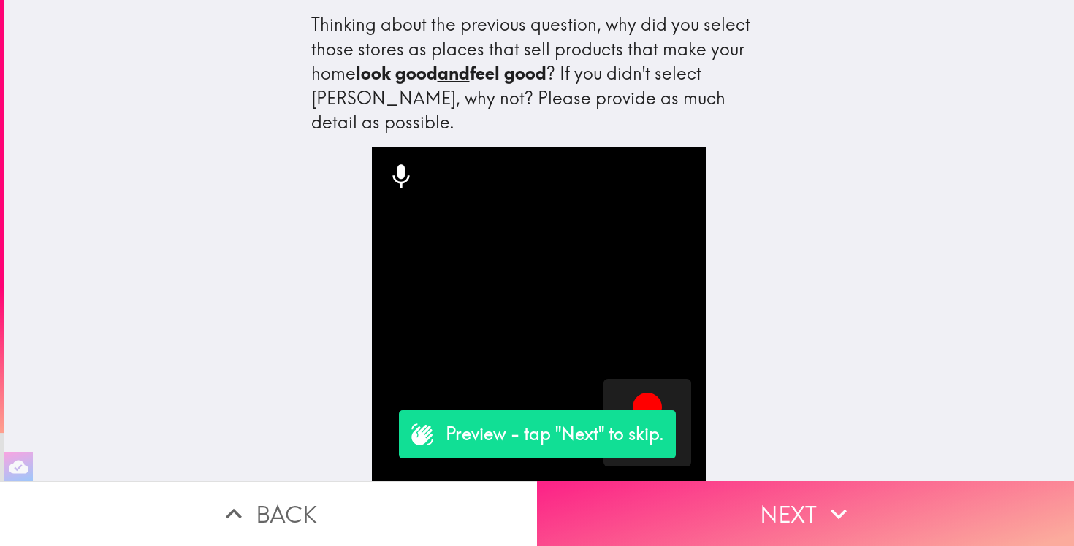
click at [807, 500] on button "Next" at bounding box center [805, 513] width 537 height 65
